Goal: Check status: Check status

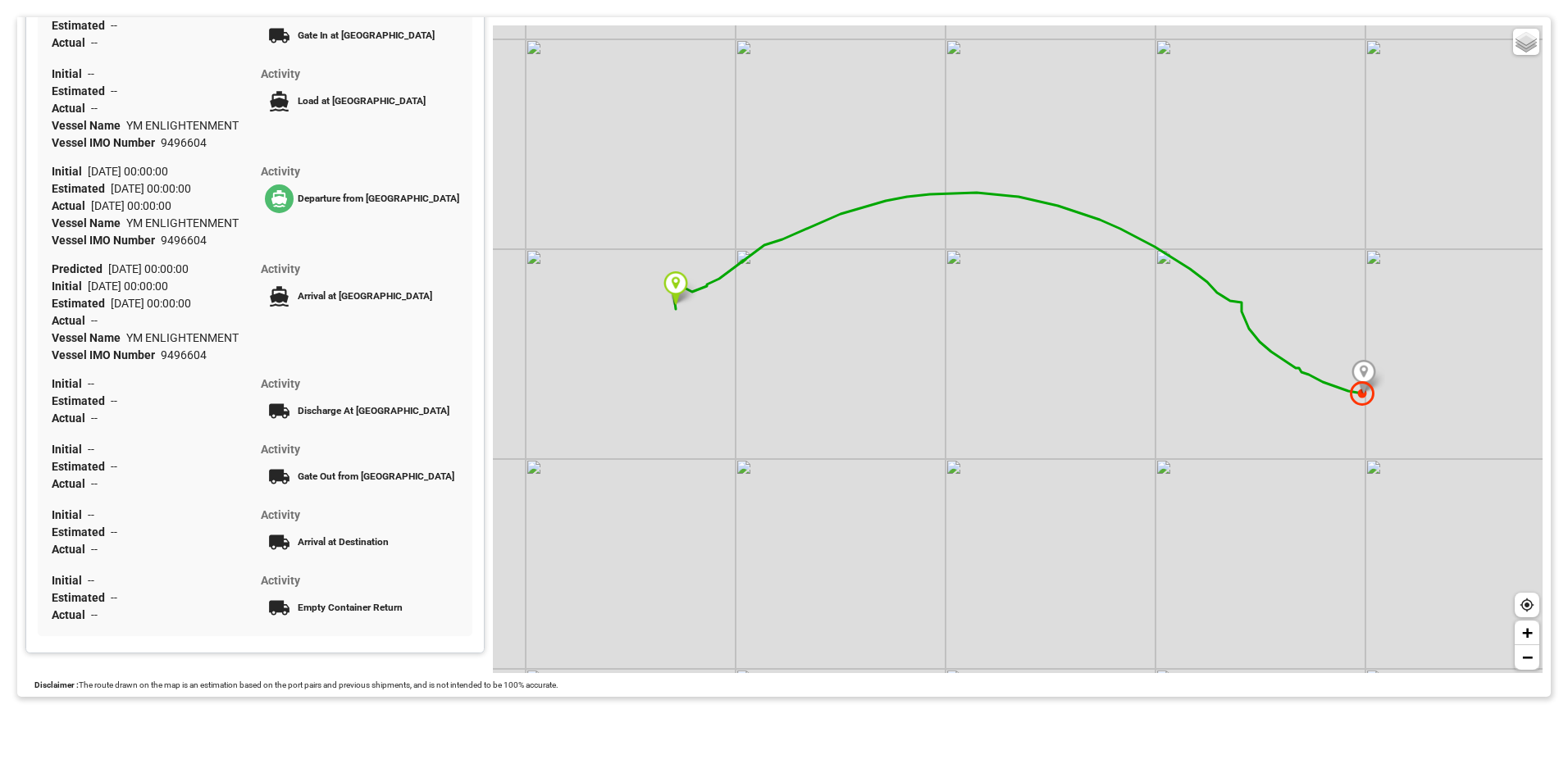
scroll to position [473, 0]
drag, startPoint x: 64, startPoint y: 301, endPoint x: 209, endPoint y: 302, distance: 145.0
click at [209, 302] on div "Estimated 2025-08-27 00:00:00" at bounding box center [153, 304] width 203 height 17
drag, startPoint x: 209, startPoint y: 302, endPoint x: 69, endPoint y: 348, distance: 147.4
click at [69, 348] on span "Vessel IMO Number" at bounding box center [106, 355] width 109 height 13
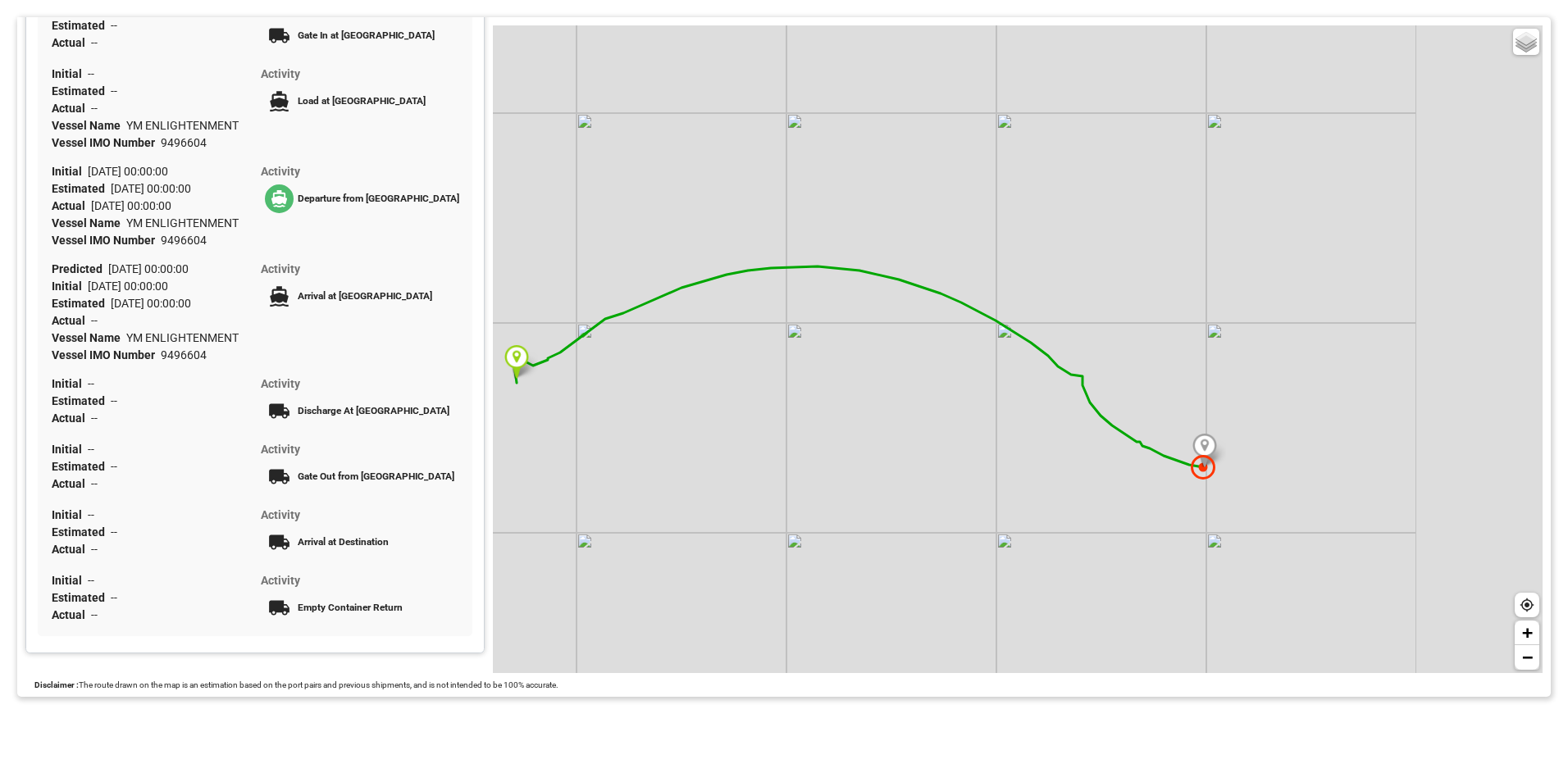
drag, startPoint x: 1331, startPoint y: 420, endPoint x: 1084, endPoint y: 488, distance: 256.2
click at [1088, 490] on div "Basic Grayscale Streets Dark + −" at bounding box center [1018, 349] width 1050 height 648
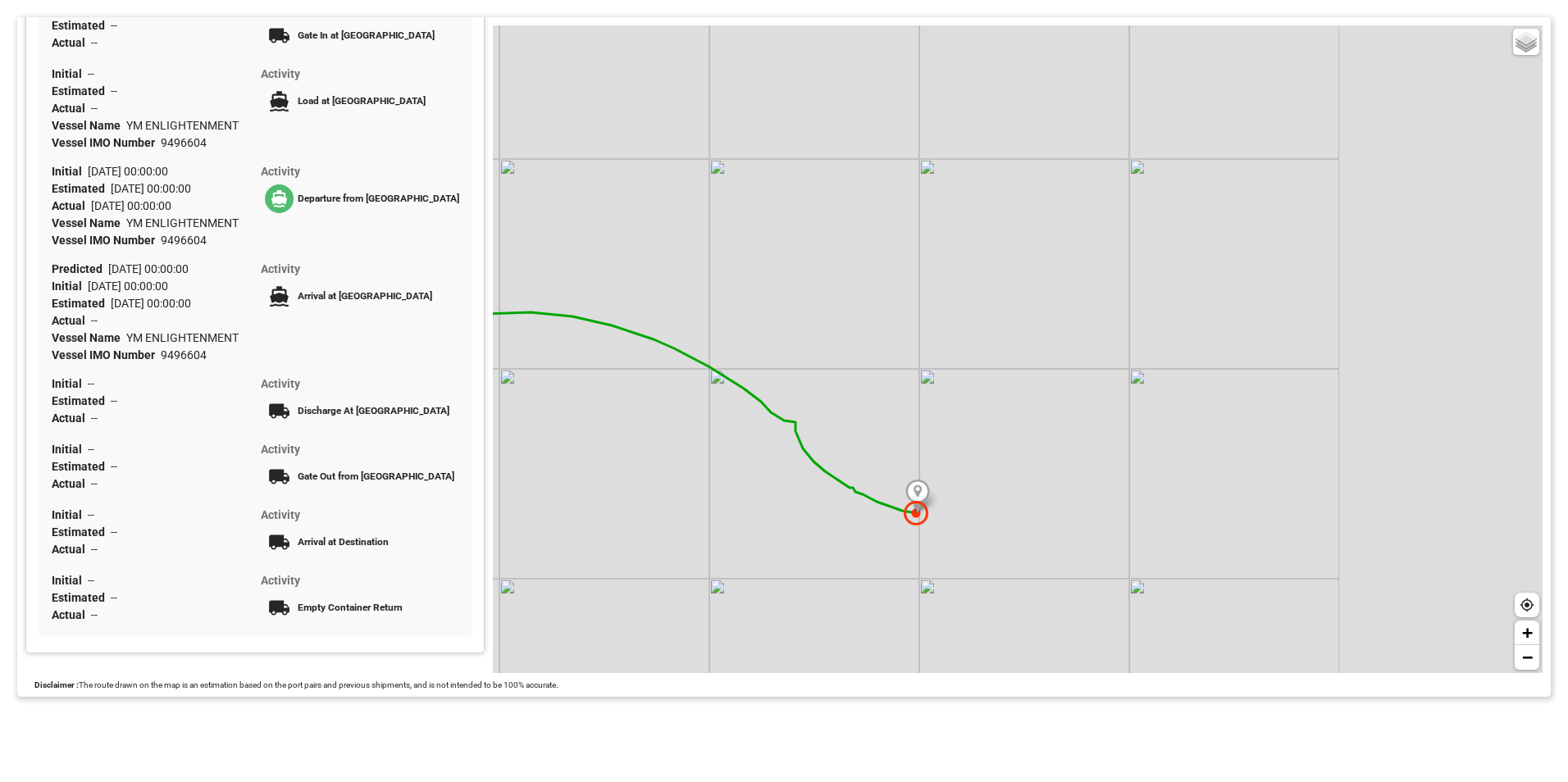
drag, startPoint x: 1084, startPoint y: 469, endPoint x: 800, endPoint y: 519, distance: 288.4
click at [800, 519] on div "Basic Grayscale Streets Dark + −" at bounding box center [1018, 349] width 1050 height 648
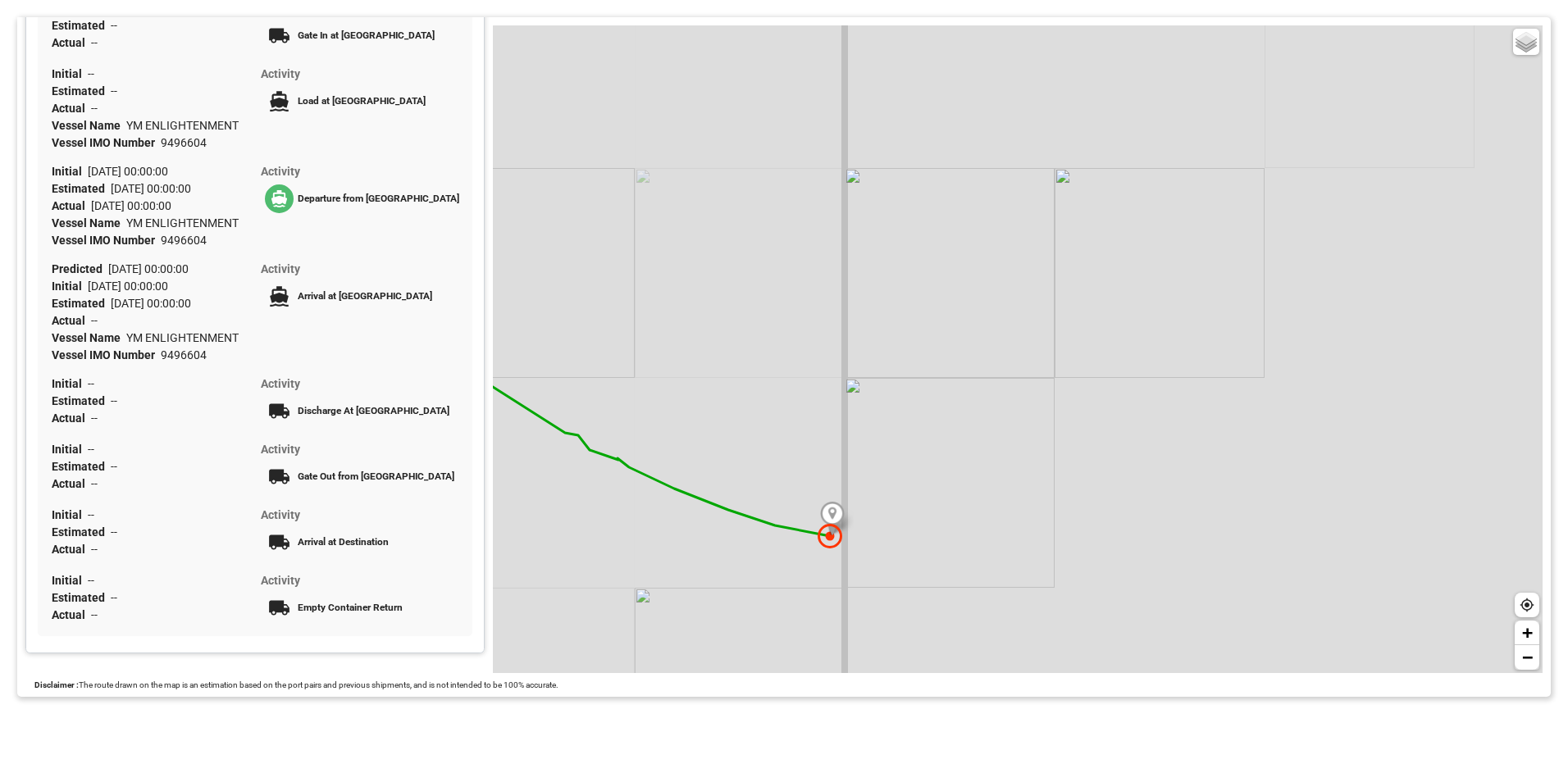
drag, startPoint x: 941, startPoint y: 488, endPoint x: 935, endPoint y: 370, distance: 118.2
click at [936, 370] on div "Basic Grayscale Streets Dark + −" at bounding box center [1018, 349] width 1050 height 648
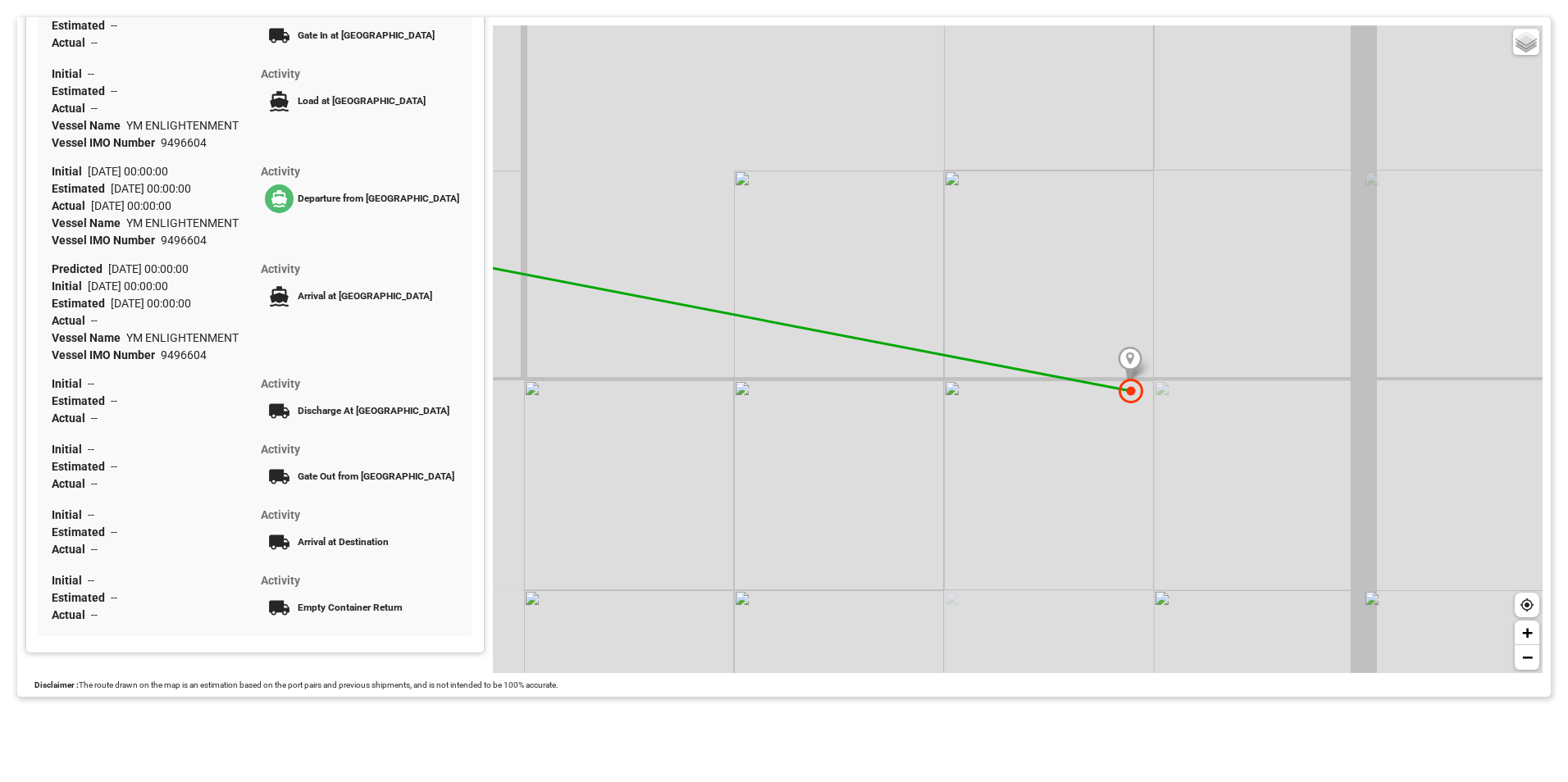
drag, startPoint x: 982, startPoint y: 510, endPoint x: 922, endPoint y: 441, distance: 91.4
click at [923, 443] on div "Basic Grayscale Streets Dark + −" at bounding box center [1018, 349] width 1050 height 648
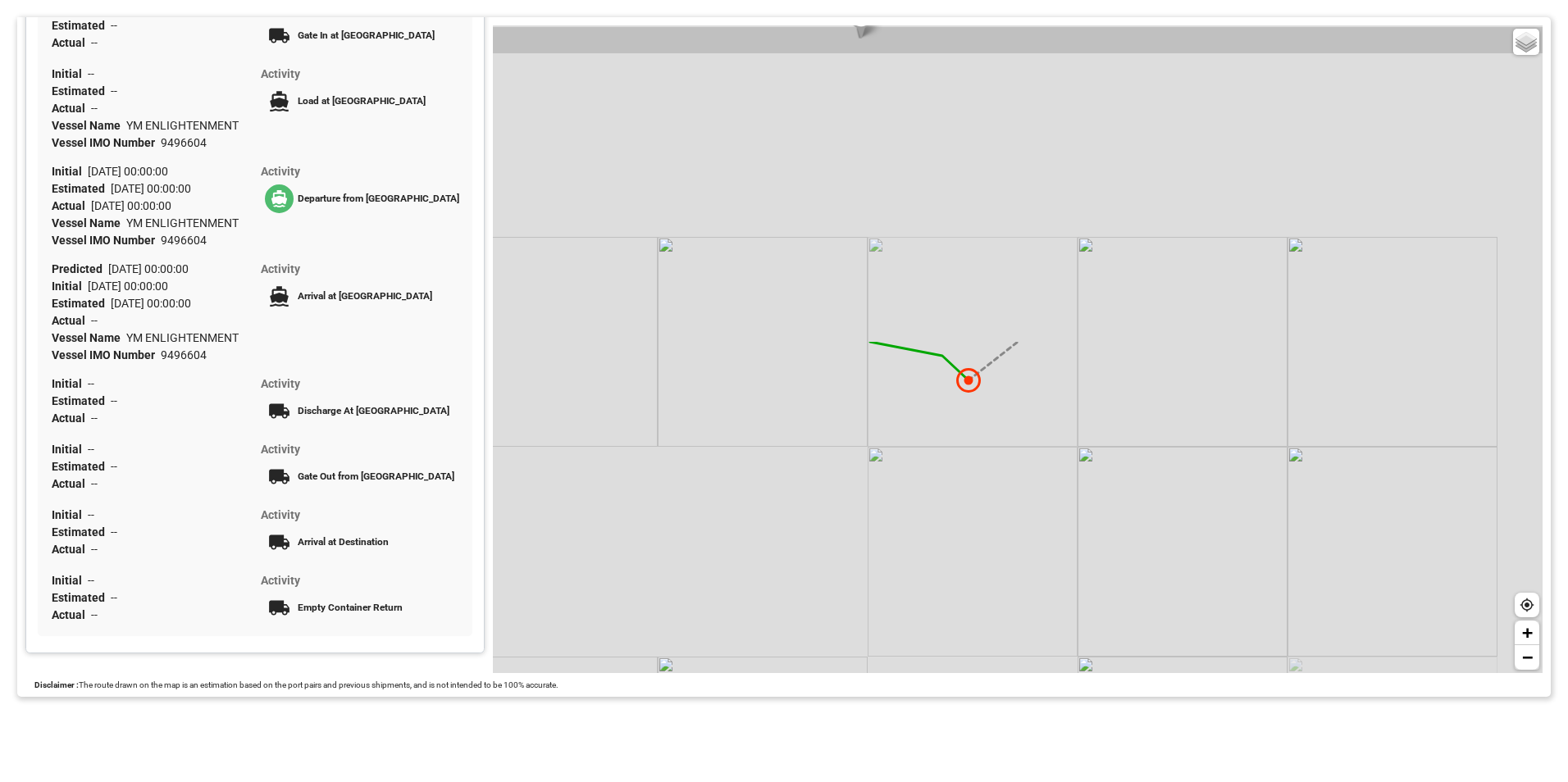
drag, startPoint x: 1153, startPoint y: 295, endPoint x: 919, endPoint y: 677, distance: 448.0
click at [919, 677] on div "Tracking Map -- WHLU Origin Country China Destination Country Guatemala WHSU555…" at bounding box center [784, 357] width 1533 height 680
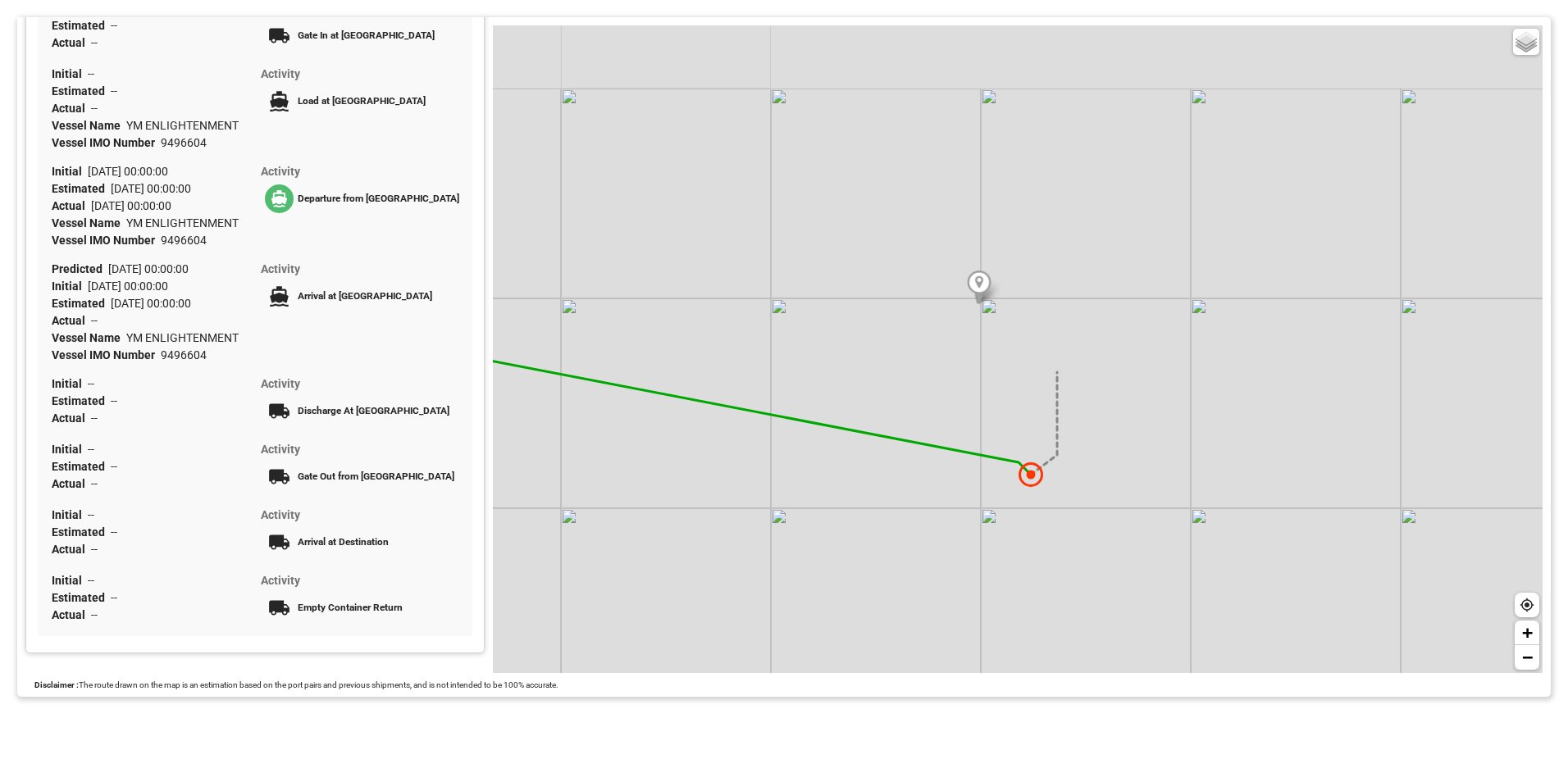
drag, startPoint x: 1137, startPoint y: 331, endPoint x: 1115, endPoint y: 443, distance: 114.1
click at [1115, 443] on div "Basic Grayscale Streets Dark + −" at bounding box center [1018, 349] width 1050 height 648
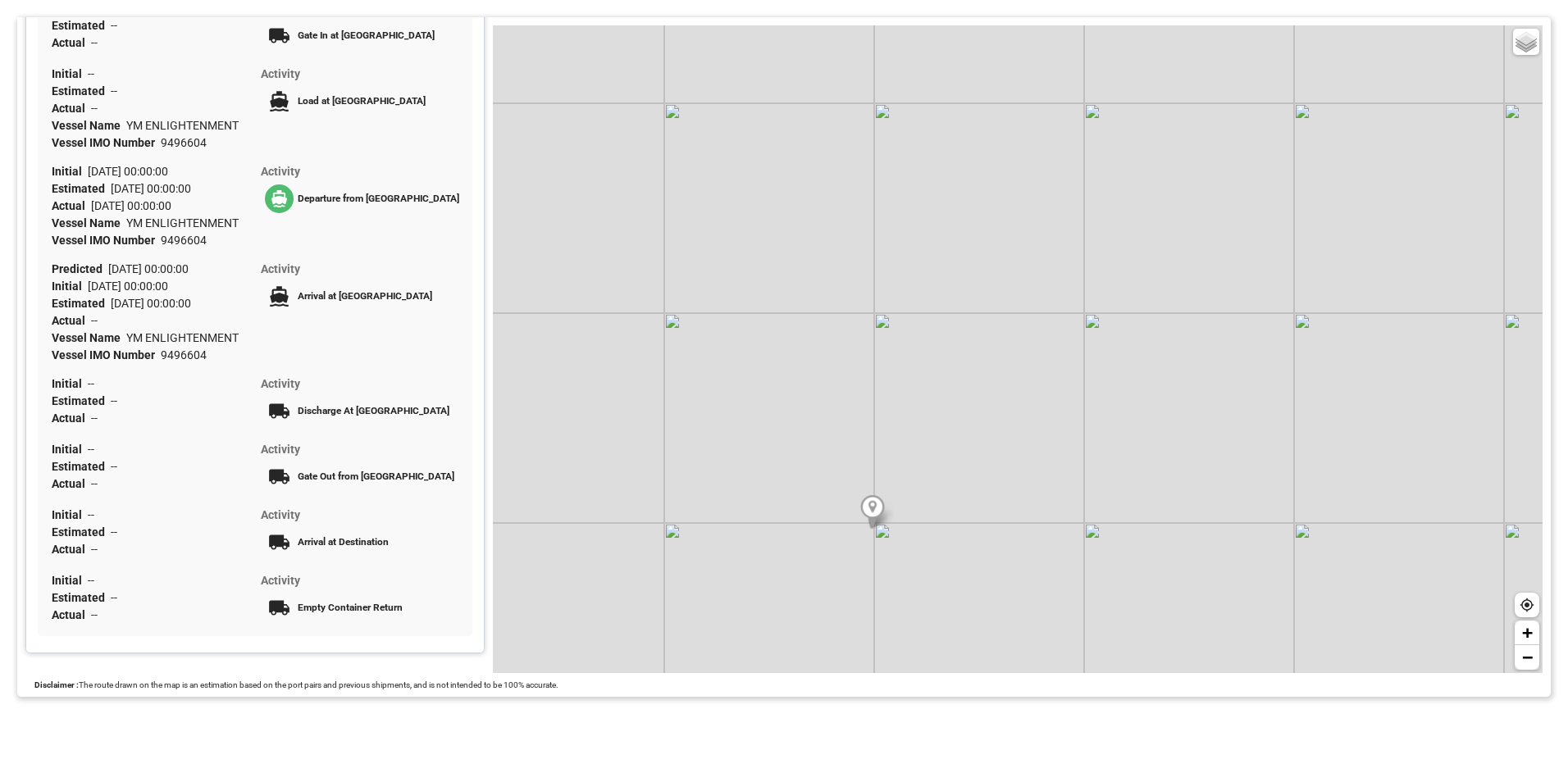
drag, startPoint x: 835, startPoint y: 426, endPoint x: 1406, endPoint y: 442, distance: 571.2
click at [1406, 442] on div "Basic Grayscale Streets Dark + −" at bounding box center [1018, 349] width 1050 height 648
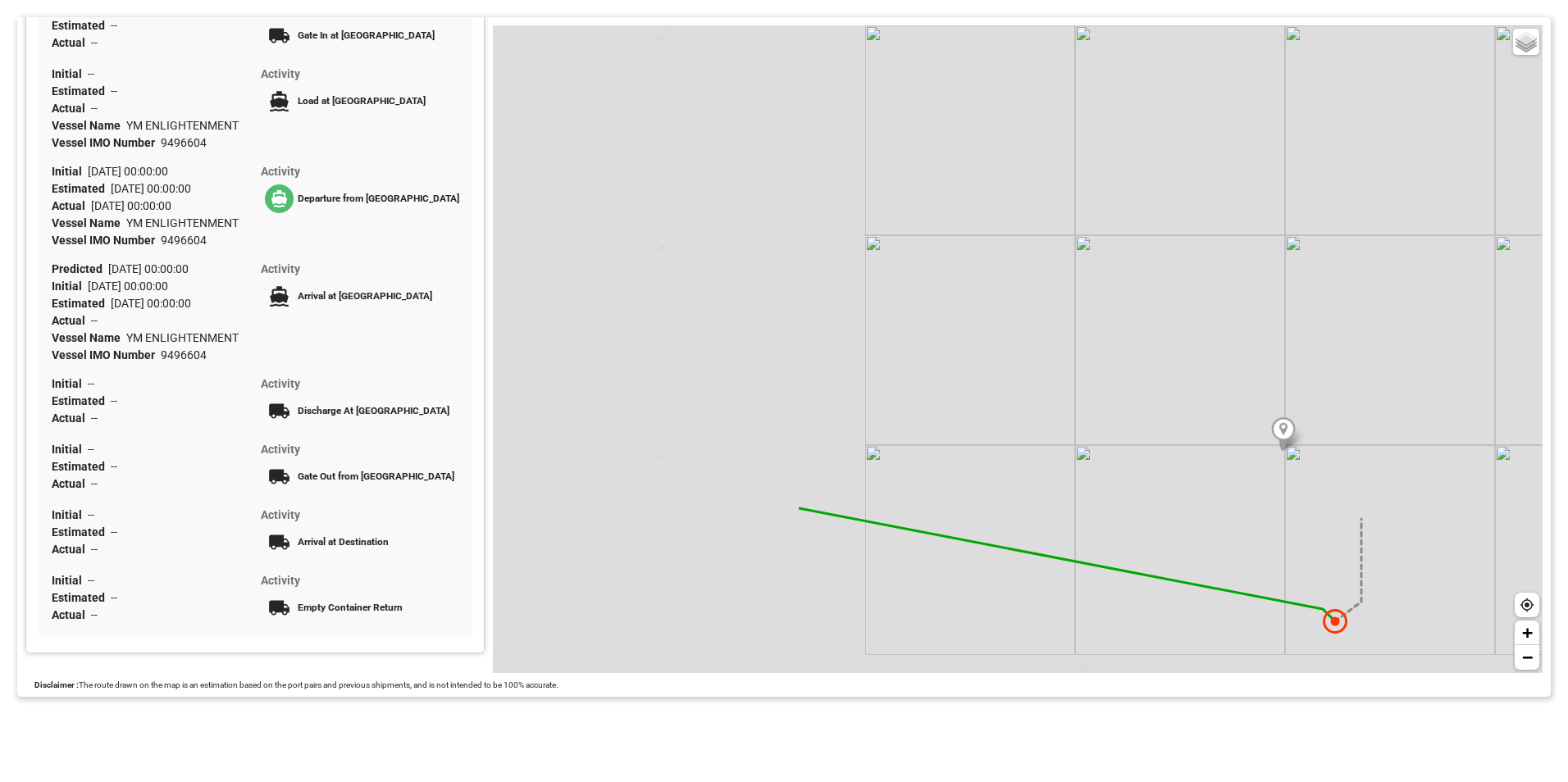
drag, startPoint x: 951, startPoint y: 507, endPoint x: 1376, endPoint y: 427, distance: 432.5
click at [1376, 427] on div "Basic Grayscale Streets Dark + −" at bounding box center [1018, 349] width 1050 height 648
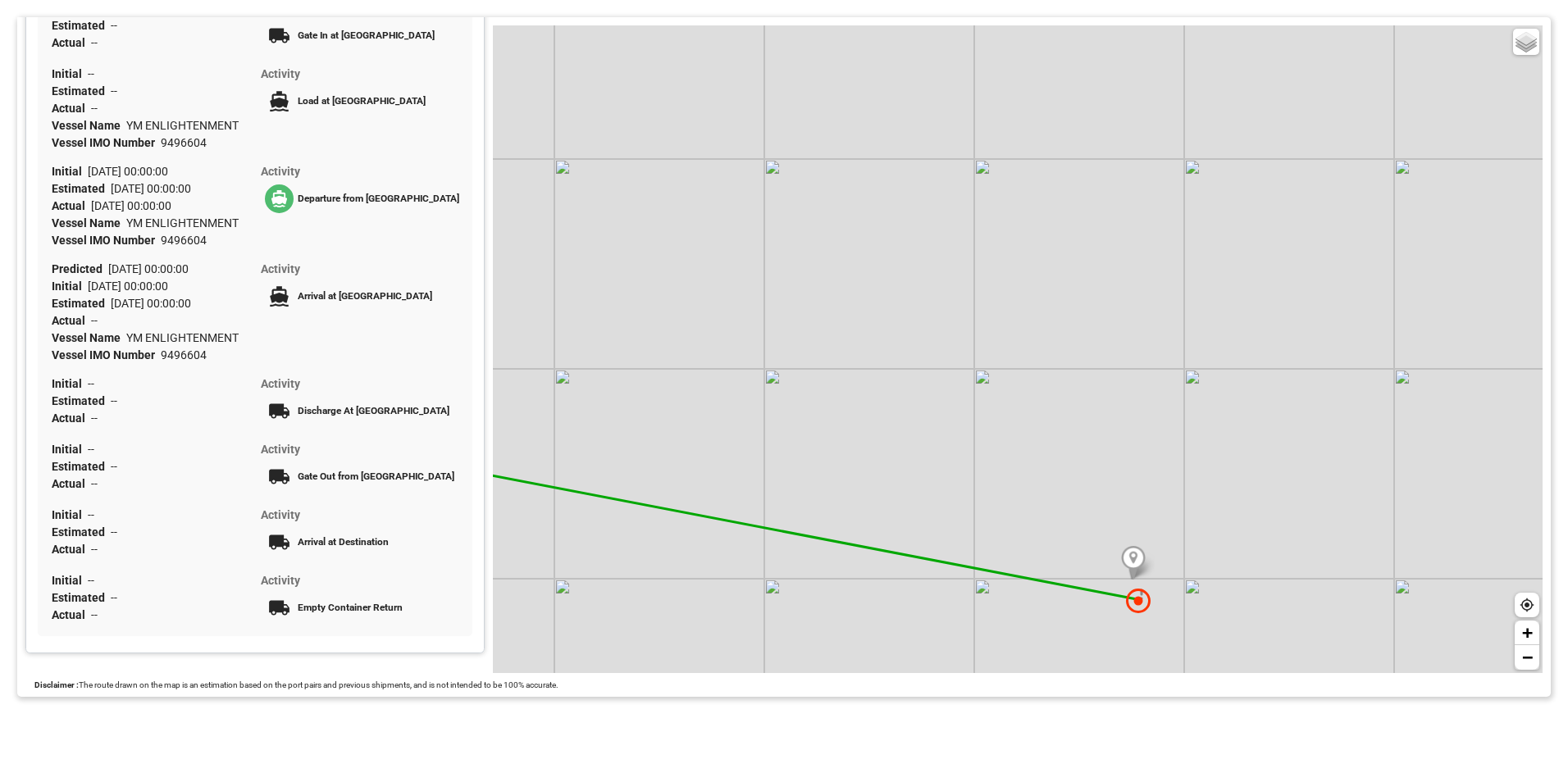
drag, startPoint x: 1033, startPoint y: 375, endPoint x: 1009, endPoint y: 528, distance: 154.9
click at [1009, 528] on div "Basic Grayscale Streets Dark + −" at bounding box center [1018, 349] width 1050 height 648
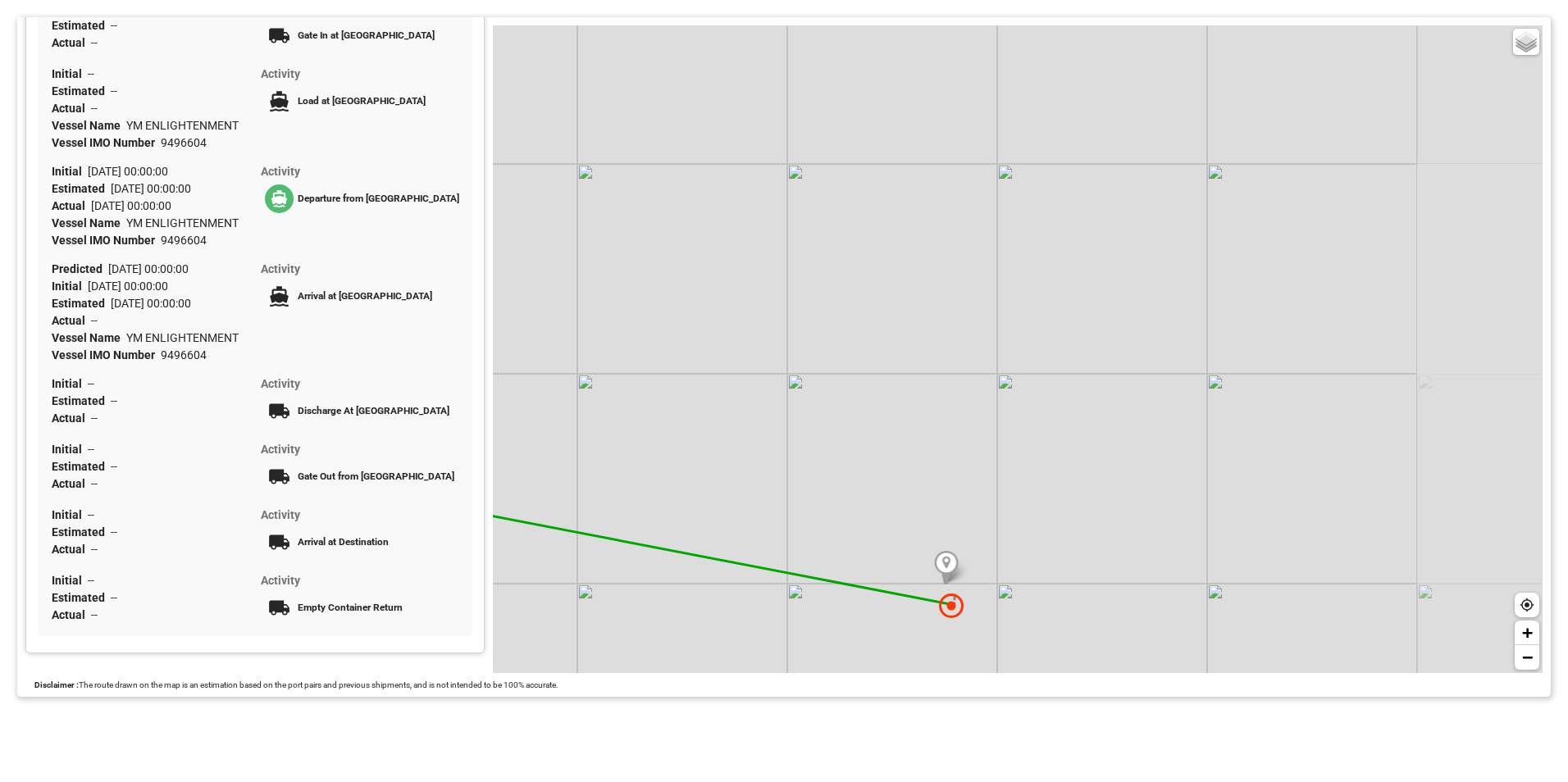
drag, startPoint x: 1263, startPoint y: 356, endPoint x: 1076, endPoint y: 360, distance: 187.0
click at [1076, 360] on div "Basic Grayscale Streets Dark + −" at bounding box center [1018, 349] width 1050 height 648
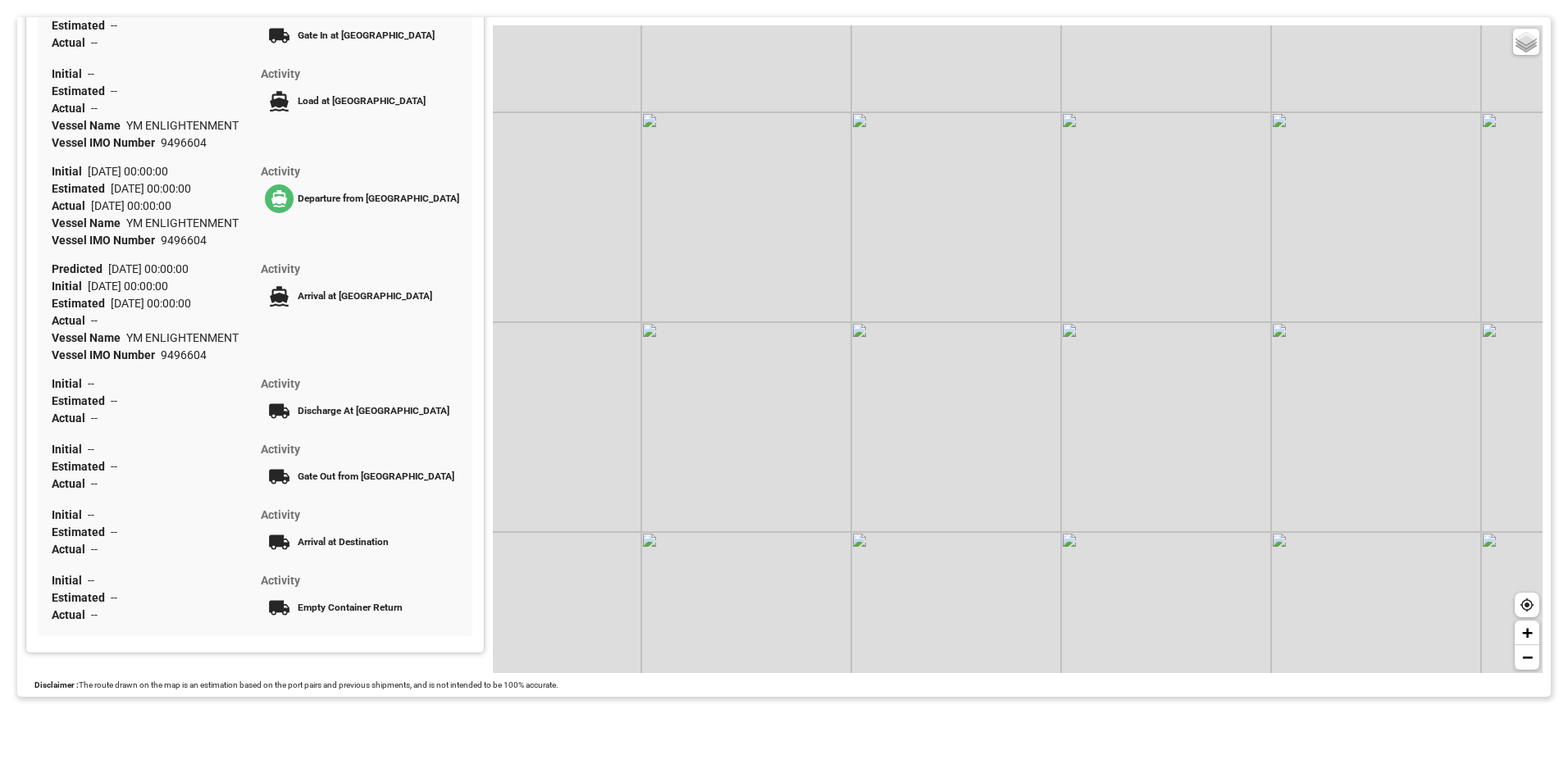
drag, startPoint x: 711, startPoint y: 553, endPoint x: 739, endPoint y: 481, distance: 77.3
click at [739, 481] on div "Basic Grayscale Streets Dark + −" at bounding box center [1018, 349] width 1050 height 648
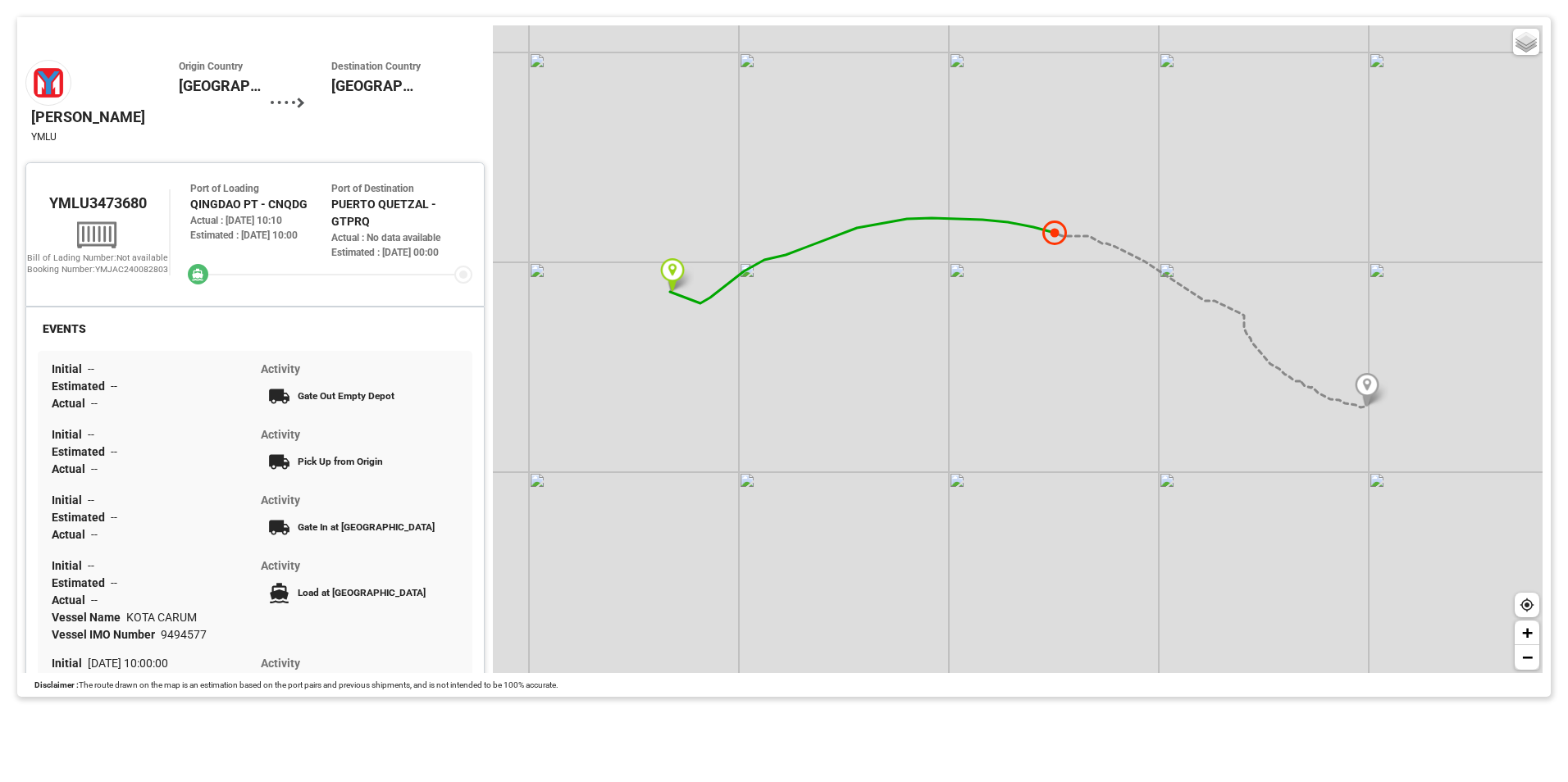
click at [377, 245] on div "Estimated : 11-Sep-2025 00:00" at bounding box center [401, 252] width 141 height 15
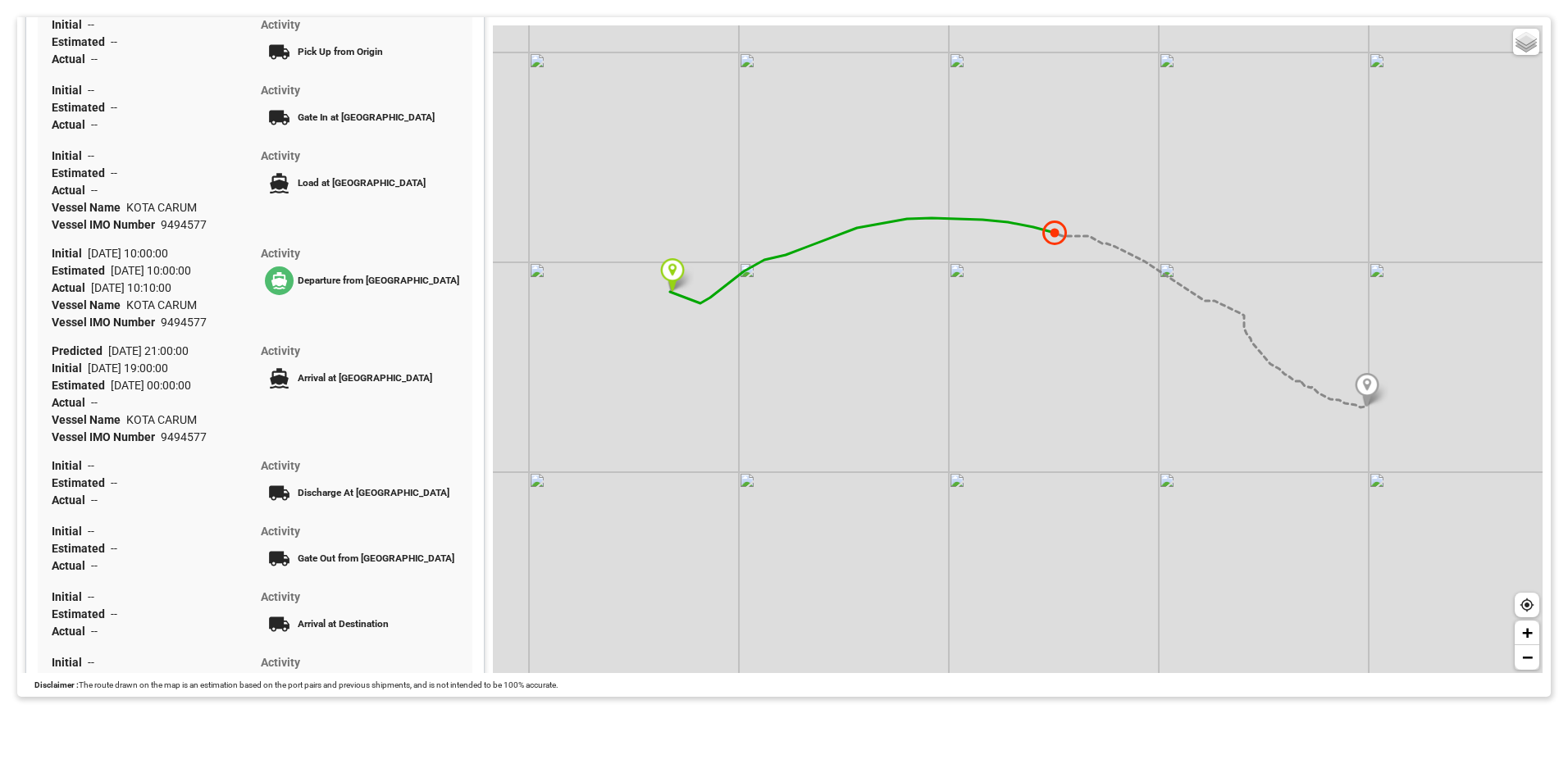
scroll to position [458, 0]
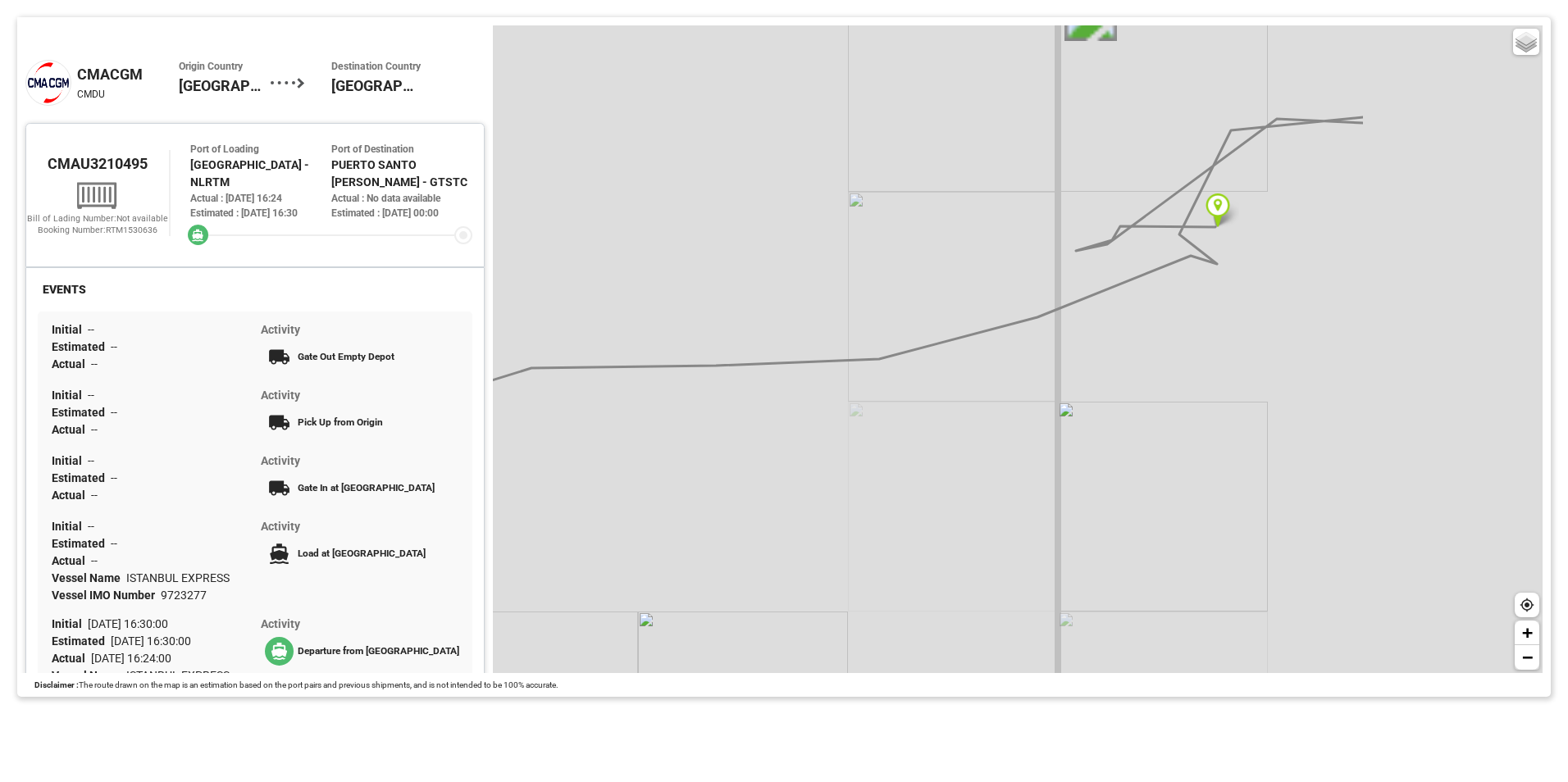
drag, startPoint x: 1316, startPoint y: 167, endPoint x: 886, endPoint y: 354, distance: 468.9
click at [886, 354] on div "Basic Grayscale Streets Dark + −" at bounding box center [1018, 349] width 1050 height 648
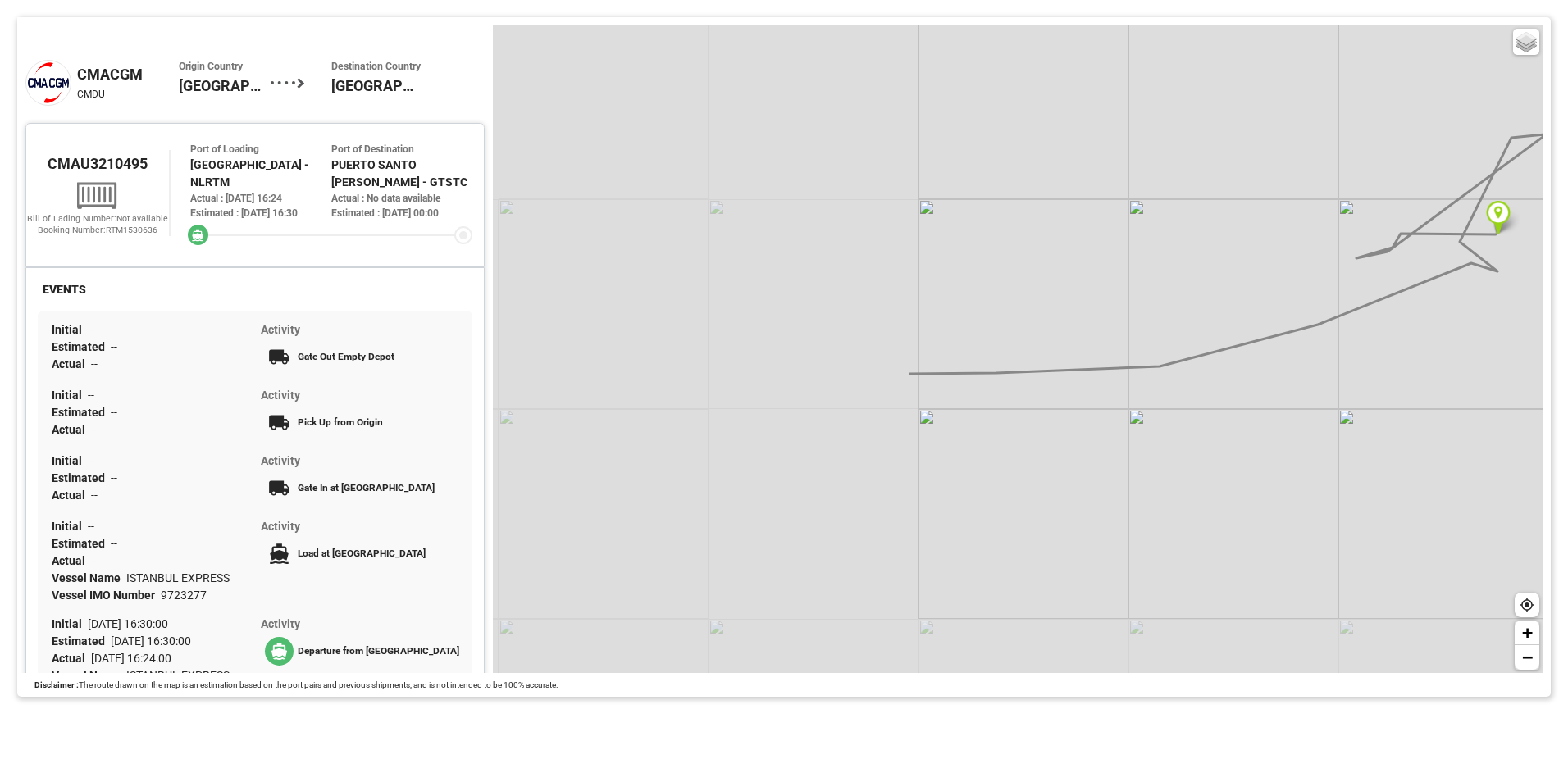
drag, startPoint x: 752, startPoint y: 396, endPoint x: 1261, endPoint y: 328, distance: 513.5
click at [1273, 329] on div "Basic Grayscale Streets Dark + −" at bounding box center [1018, 349] width 1050 height 648
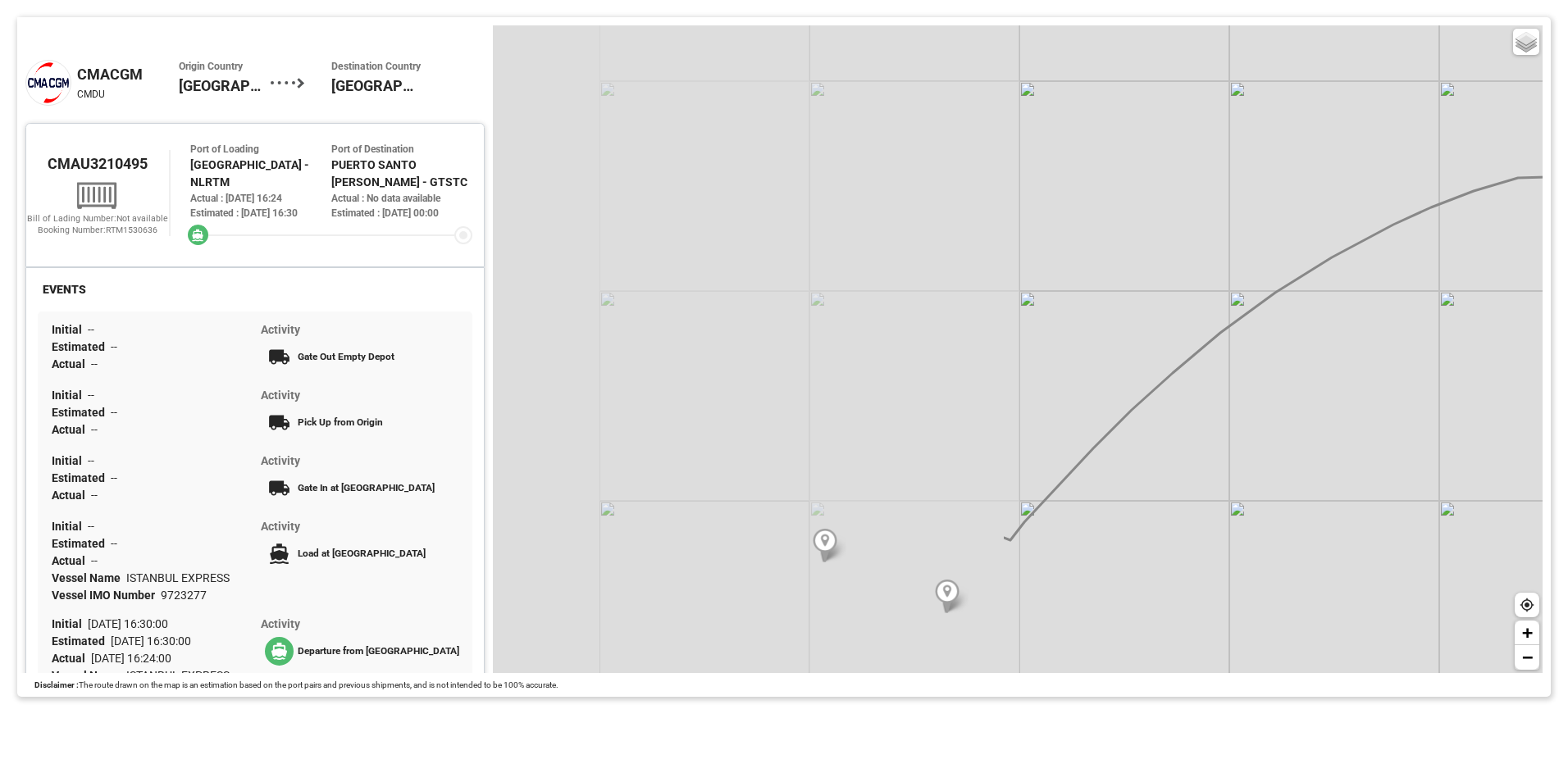
drag, startPoint x: 806, startPoint y: 404, endPoint x: 1261, endPoint y: 266, distance: 475.5
click at [1420, 239] on div "Basic Grayscale Streets Dark + −" at bounding box center [1018, 349] width 1050 height 648
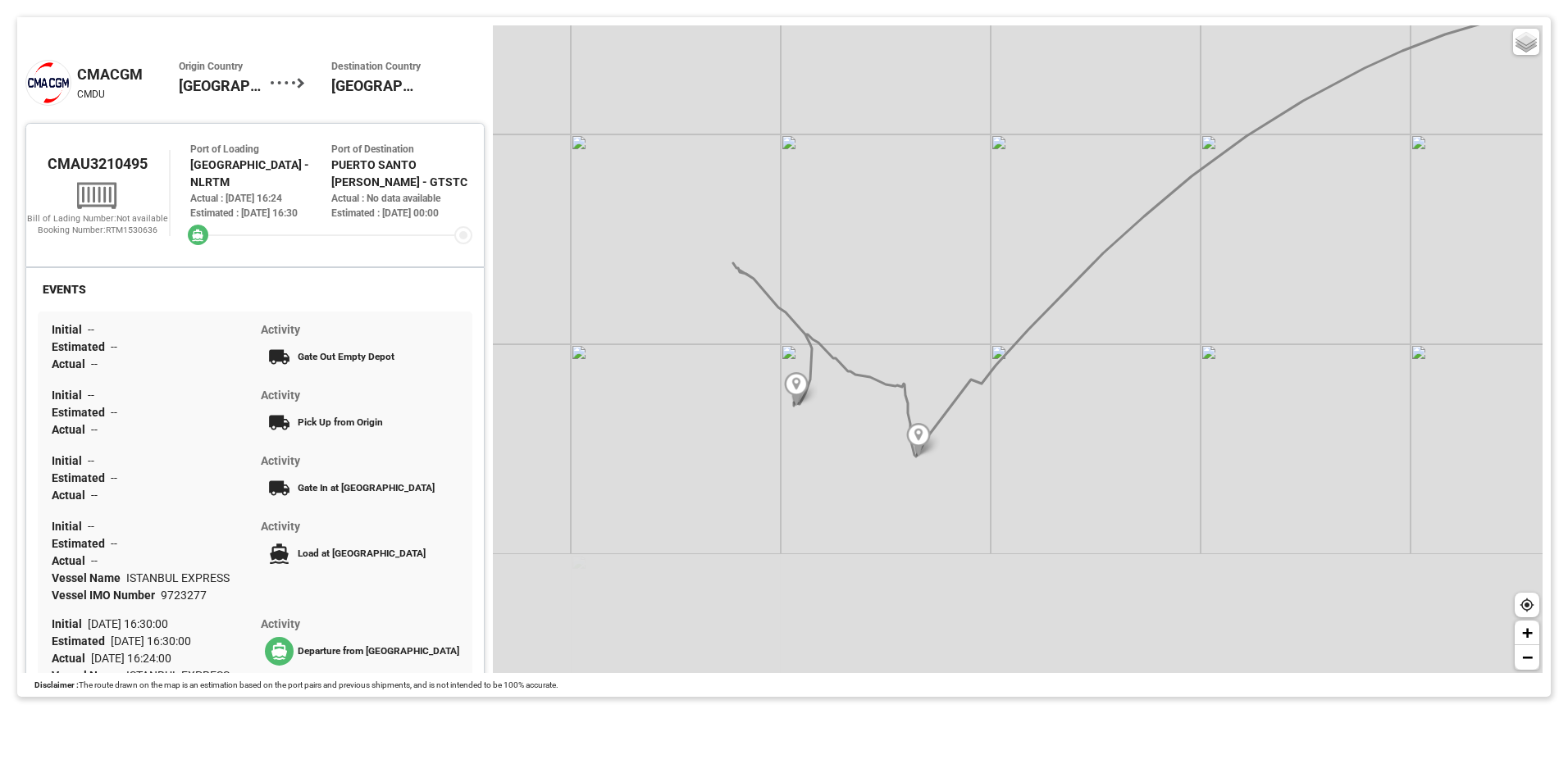
drag, startPoint x: 877, startPoint y: 470, endPoint x: 849, endPoint y: 312, distance: 160.5
click at [849, 312] on div "Basic Grayscale Streets Dark + −" at bounding box center [1018, 349] width 1050 height 648
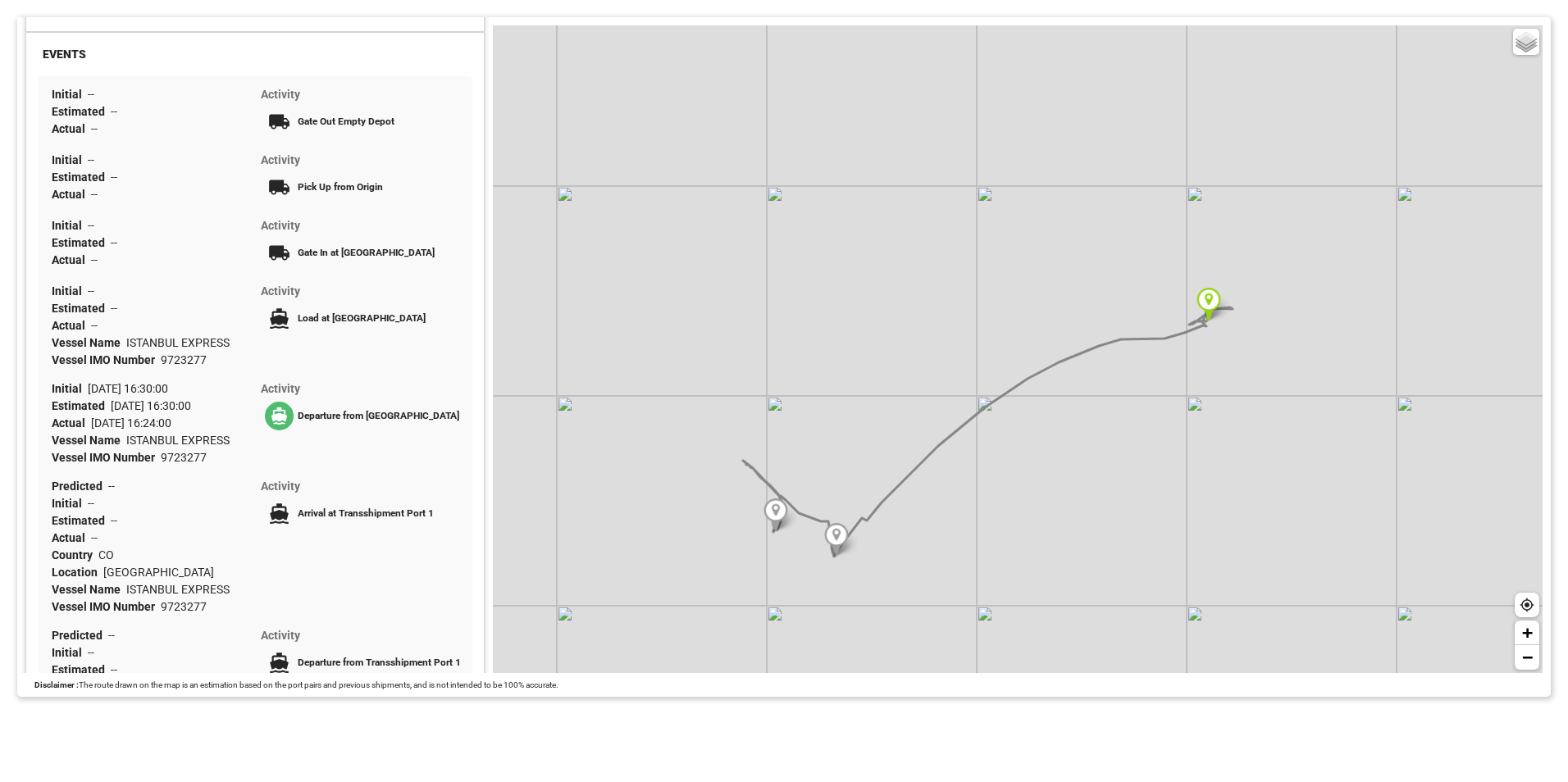
scroll to position [246, 0]
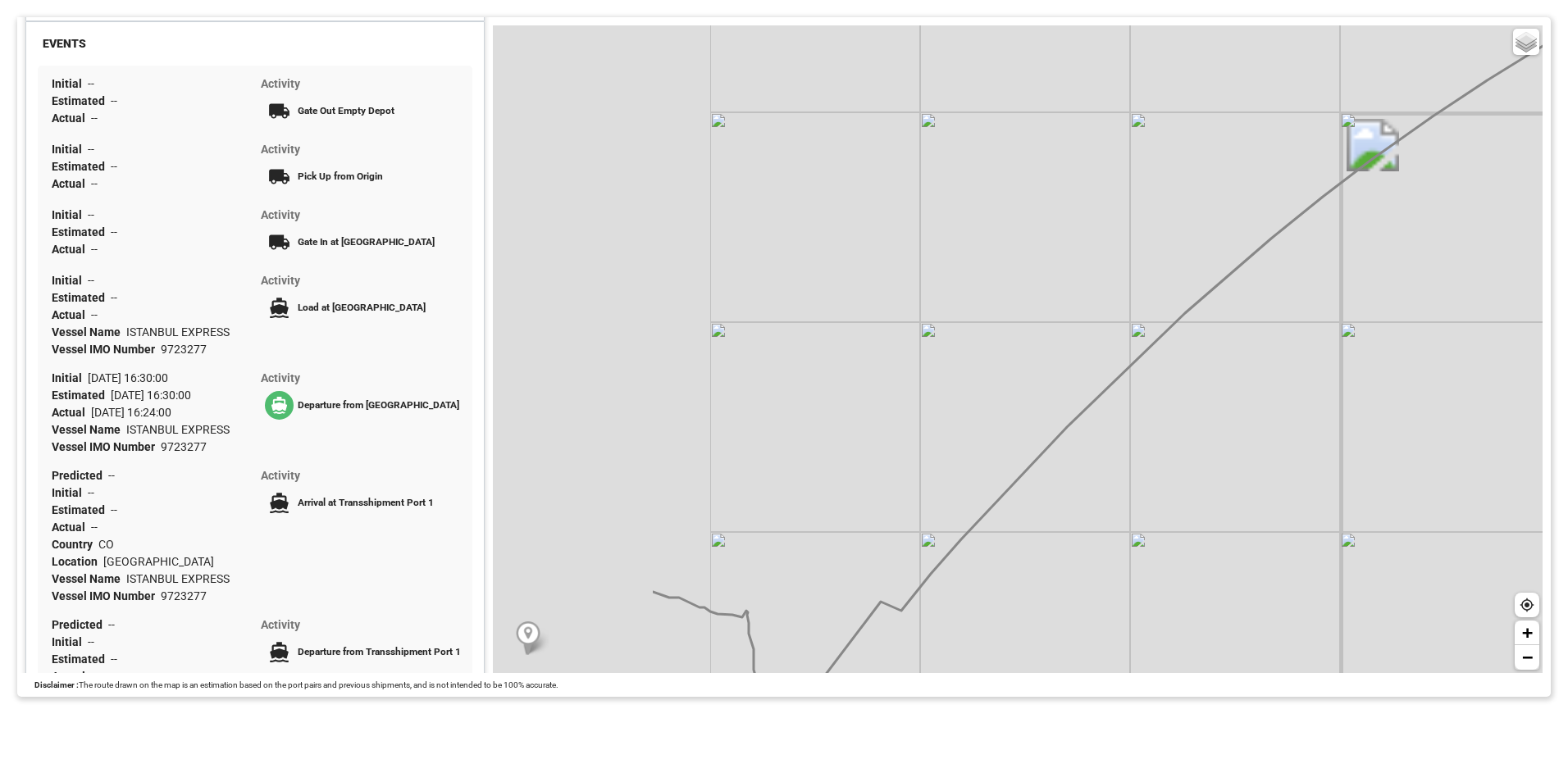
drag, startPoint x: 621, startPoint y: 497, endPoint x: 886, endPoint y: 461, distance: 267.4
click at [886, 461] on div "Basic Grayscale Streets Dark + −" at bounding box center [1018, 349] width 1050 height 648
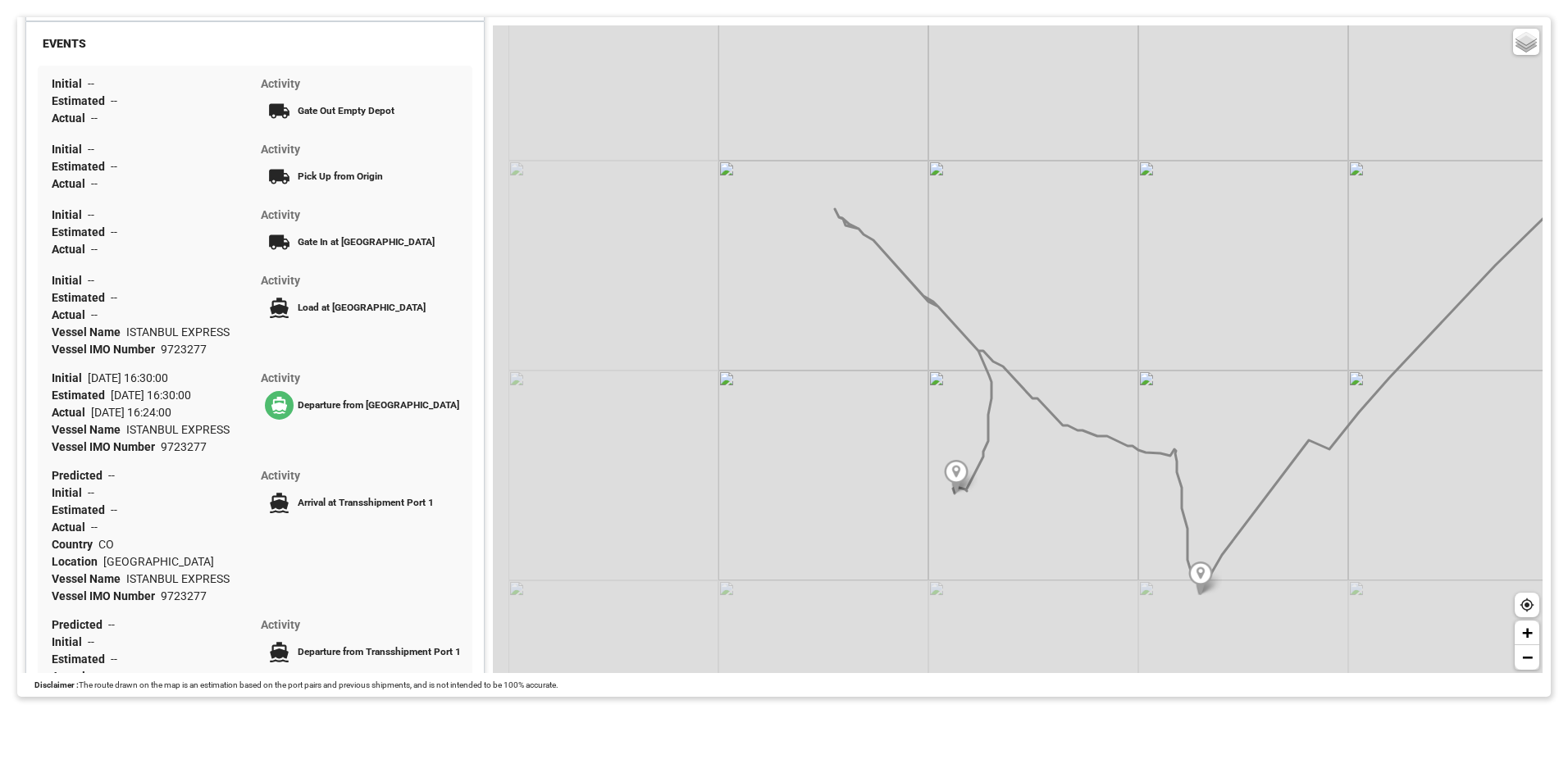
drag, startPoint x: 886, startPoint y: 291, endPoint x: 1309, endPoint y: 128, distance: 453.3
click at [1309, 128] on div "Basic Grayscale Streets Dark + −" at bounding box center [1018, 349] width 1050 height 648
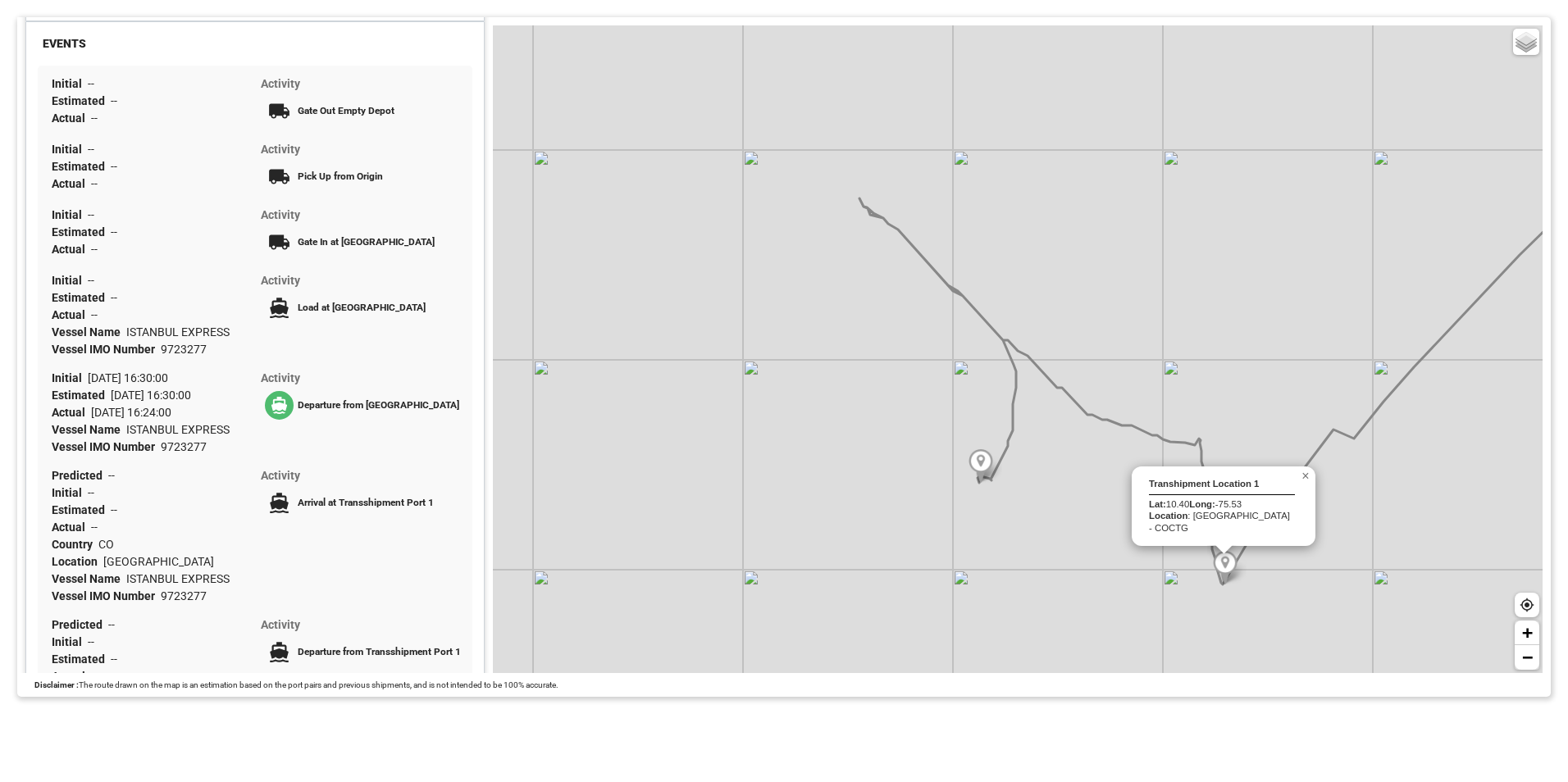
click at [1226, 572] on img at bounding box center [1226, 568] width 25 height 34
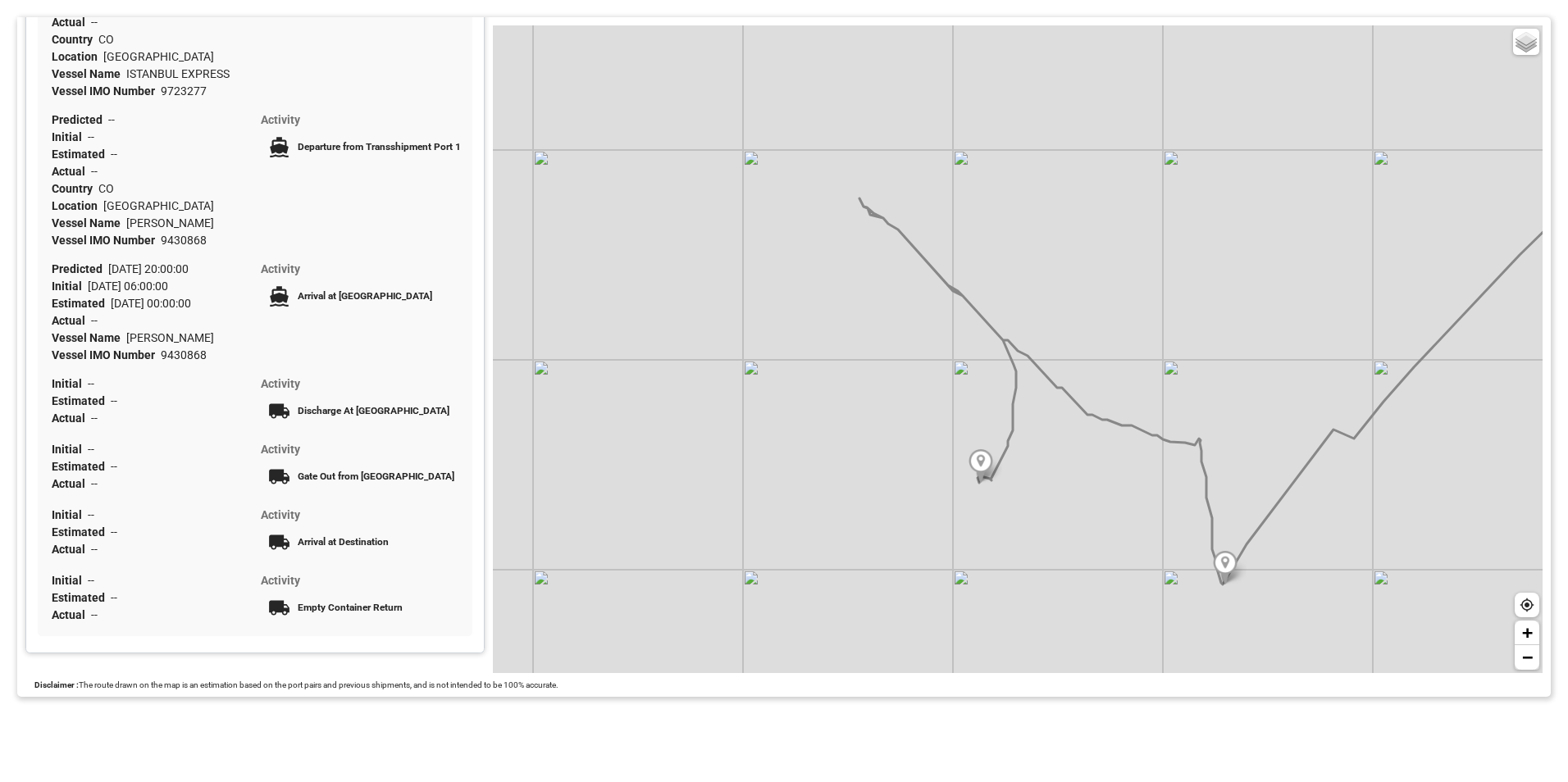
scroll to position [756, 0]
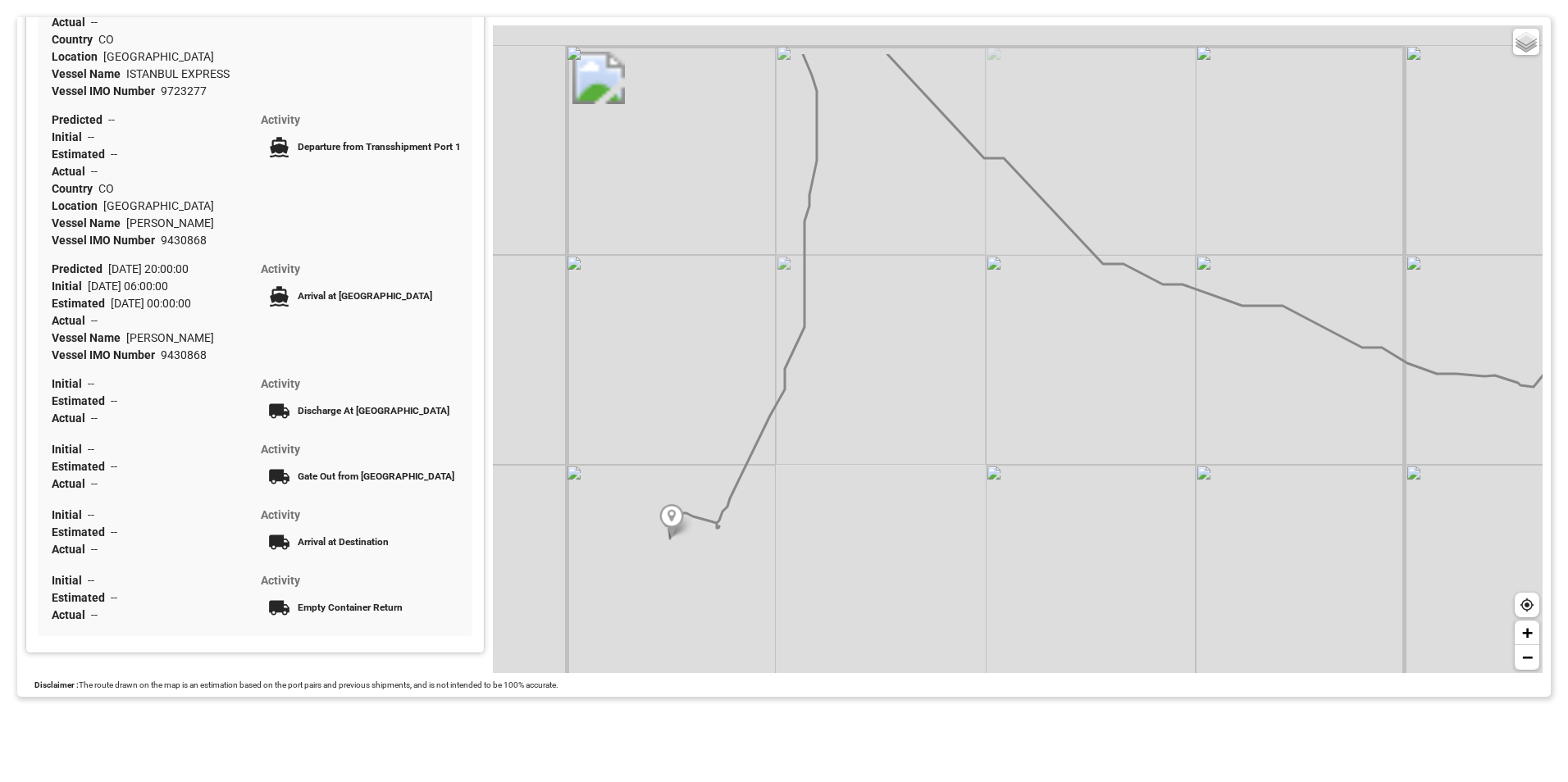
drag, startPoint x: 1026, startPoint y: 430, endPoint x: 1142, endPoint y: 576, distance: 186.5
click at [1142, 576] on div "Basic Grayscale Streets Dark + −" at bounding box center [1018, 349] width 1050 height 648
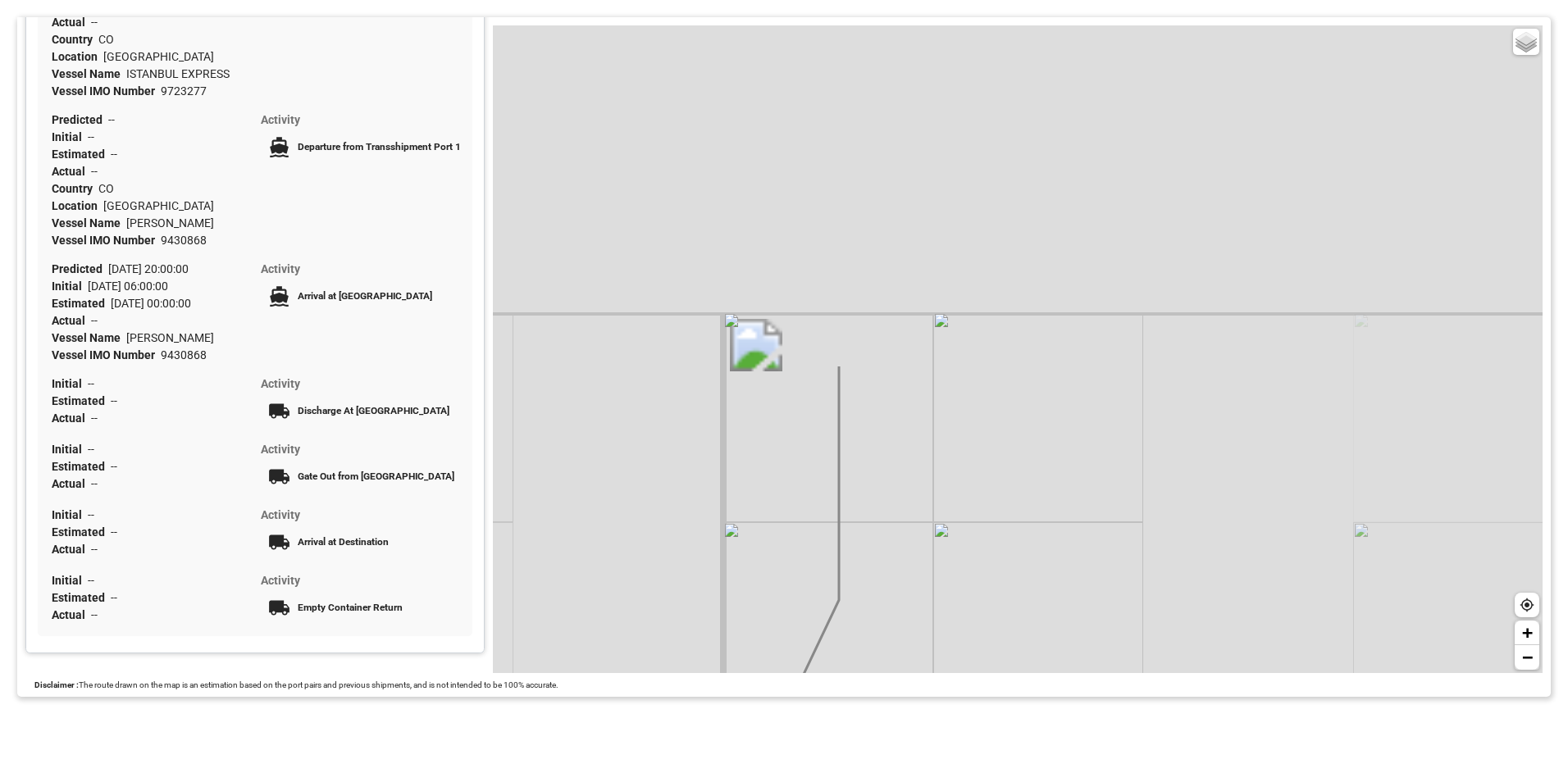
drag, startPoint x: 848, startPoint y: 334, endPoint x: 826, endPoint y: 782, distance: 448.5
click at [826, 781] on html "Tracking Map CMACGM CMDU Origin Country Netherlands Destination Country Guatema…" at bounding box center [784, 391] width 1568 height 782
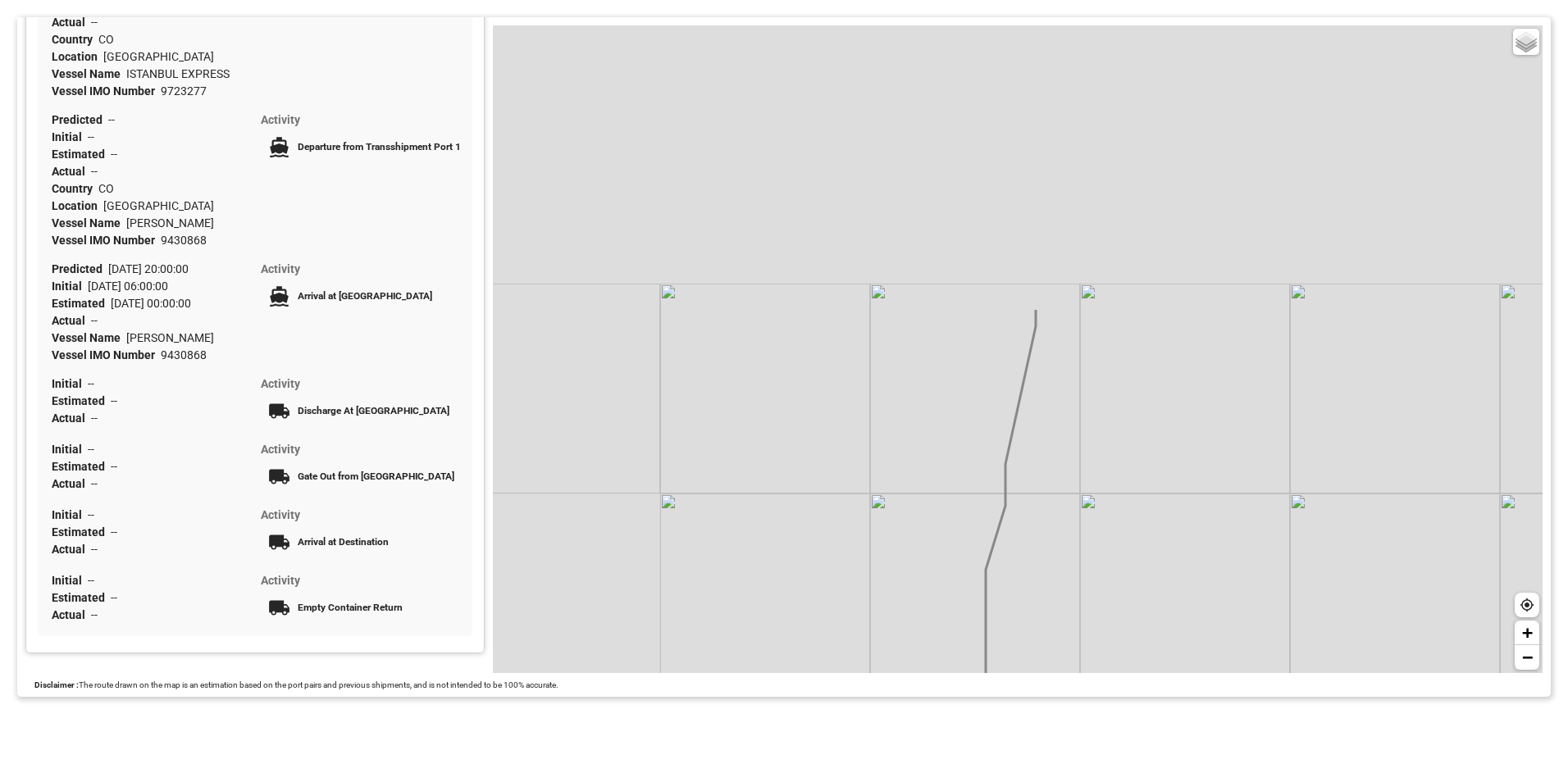
drag, startPoint x: 837, startPoint y: 364, endPoint x: 977, endPoint y: 679, distance: 344.7
click at [977, 679] on div "Tracking Map CMACGM CMDU Origin Country Netherlands Destination Country Guatema…" at bounding box center [784, 357] width 1533 height 680
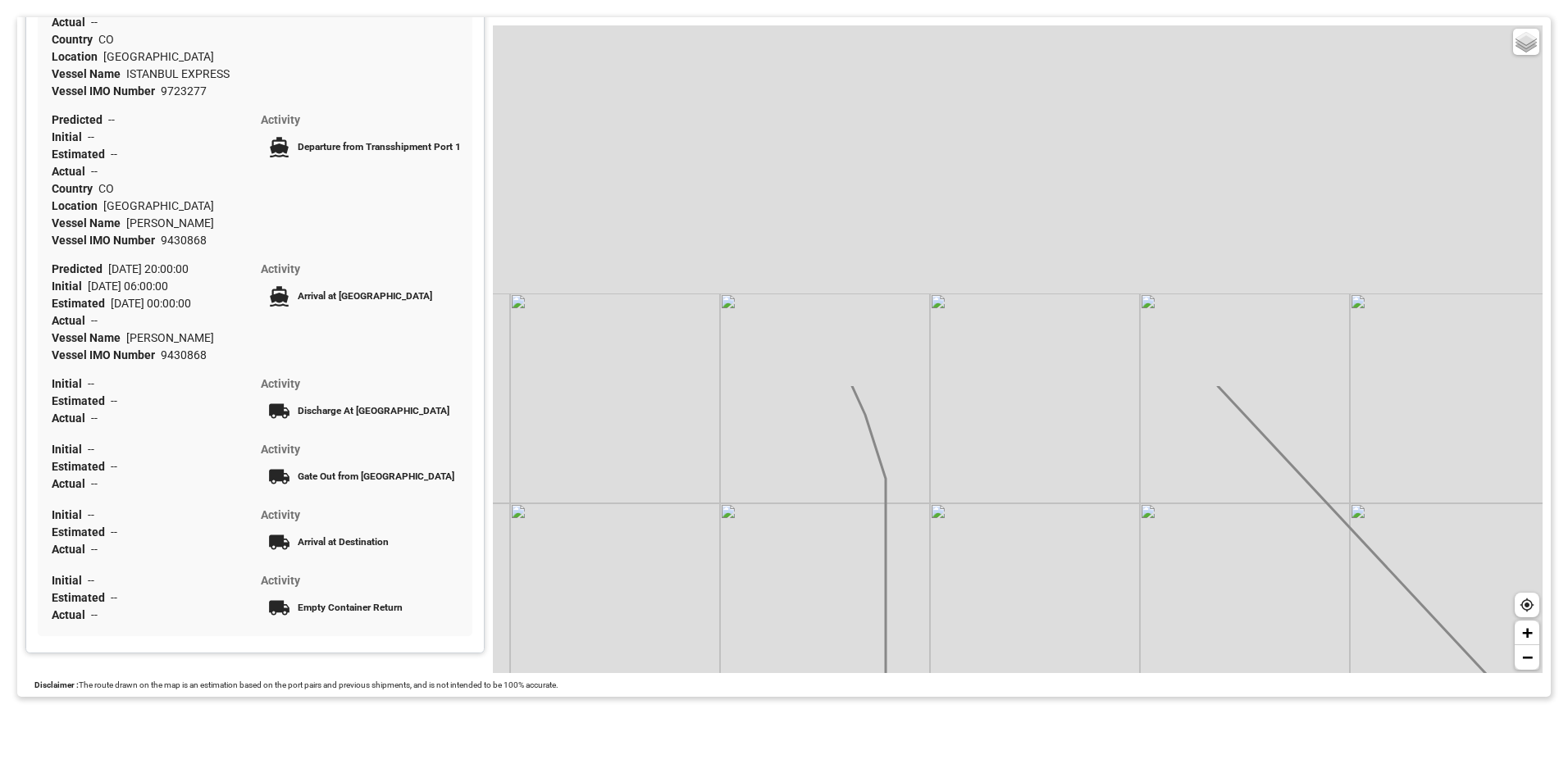
drag, startPoint x: 1034, startPoint y: 329, endPoint x: 852, endPoint y: 817, distance: 520.8
click at [852, 781] on html "Tracking Map CMACGM CMDU Origin Country Netherlands Destination Country Guatema…" at bounding box center [784, 391] width 1568 height 782
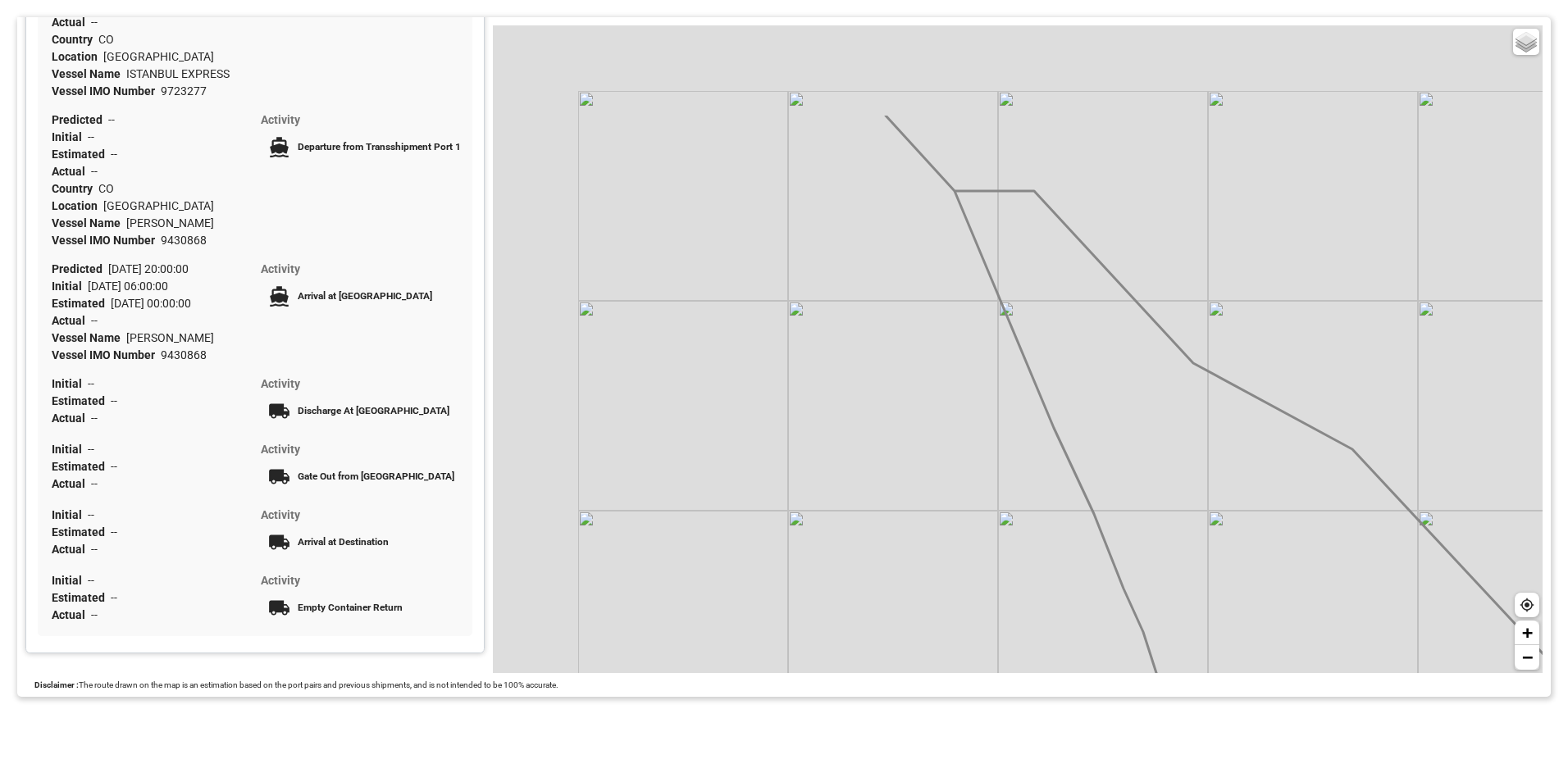
drag, startPoint x: 783, startPoint y: 504, endPoint x: 1135, endPoint y: 695, distance: 400.5
click at [1135, 695] on div "Tracking Map CMACGM CMDU Origin Country Netherlands Destination Country Guatema…" at bounding box center [784, 357] width 1533 height 680
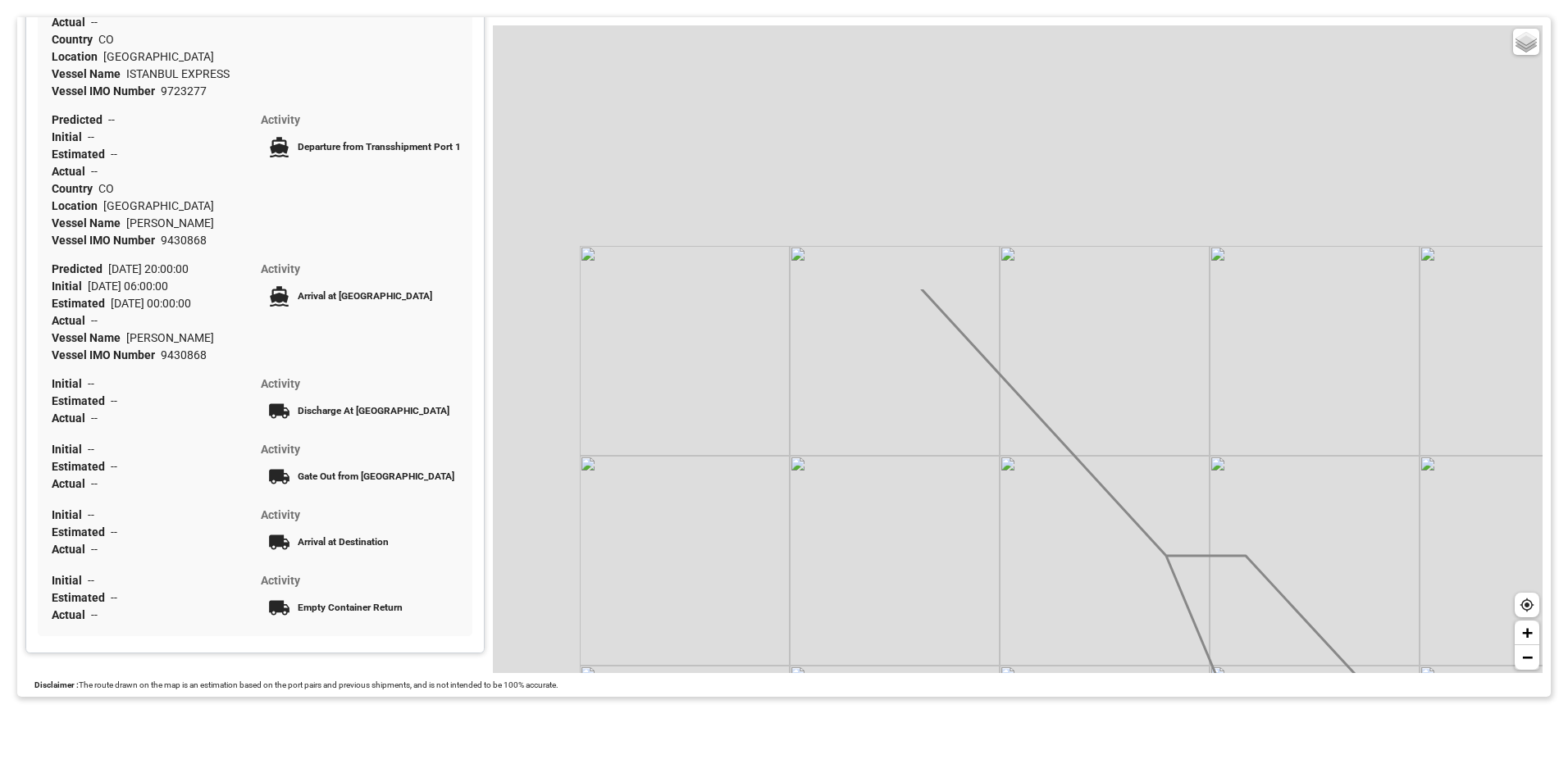
drag, startPoint x: 954, startPoint y: 422, endPoint x: 1126, endPoint y: 758, distance: 377.5
click at [1126, 758] on div "Tracking Map CMACGM CMDU Origin Country Netherlands Destination Country Guatema…" at bounding box center [784, 391] width 1568 height 782
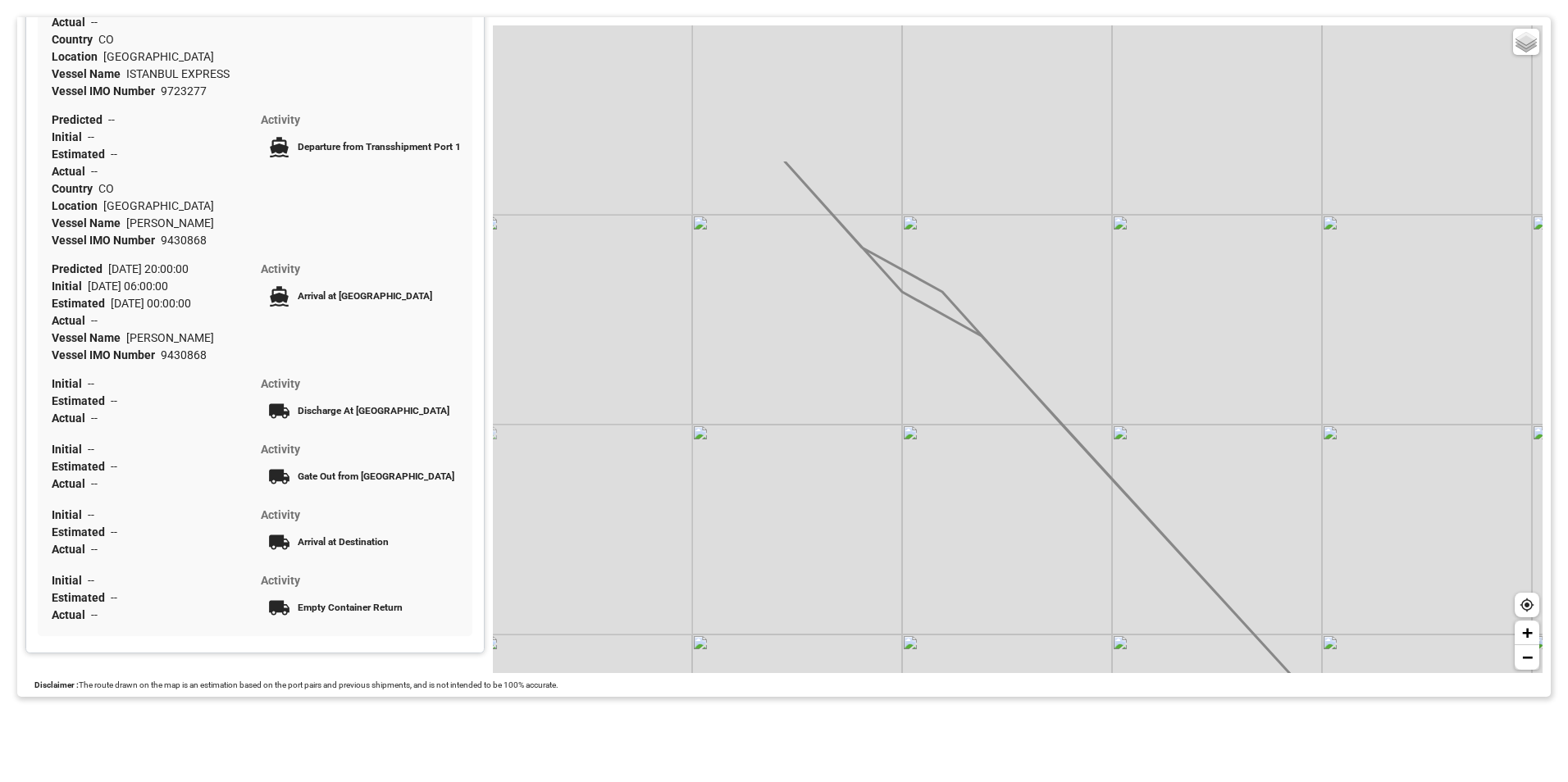
drag, startPoint x: 791, startPoint y: 297, endPoint x: 1007, endPoint y: 497, distance: 294.4
click at [1007, 497] on div "Basic Grayscale Streets Dark + −" at bounding box center [1018, 349] width 1050 height 648
drag, startPoint x: 912, startPoint y: 367, endPoint x: 1145, endPoint y: 513, distance: 275.0
click at [1147, 513] on div "Basic Grayscale Streets Dark + −" at bounding box center [1018, 349] width 1050 height 648
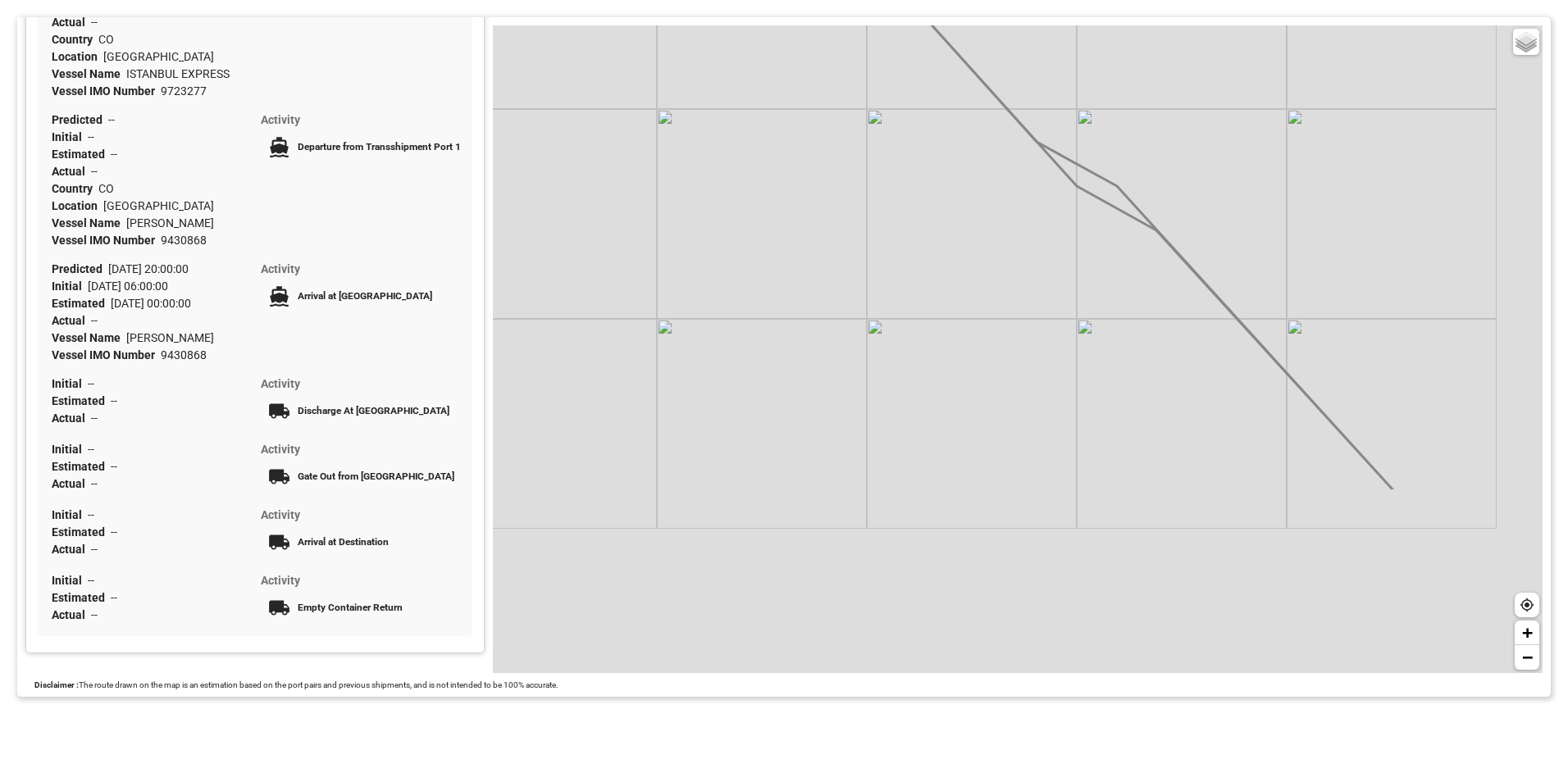
drag, startPoint x: 1178, startPoint y: 505, endPoint x: 1058, endPoint y: 87, distance: 434.9
click at [1058, 87] on div "Basic Grayscale Streets Dark + −" at bounding box center [1018, 349] width 1050 height 648
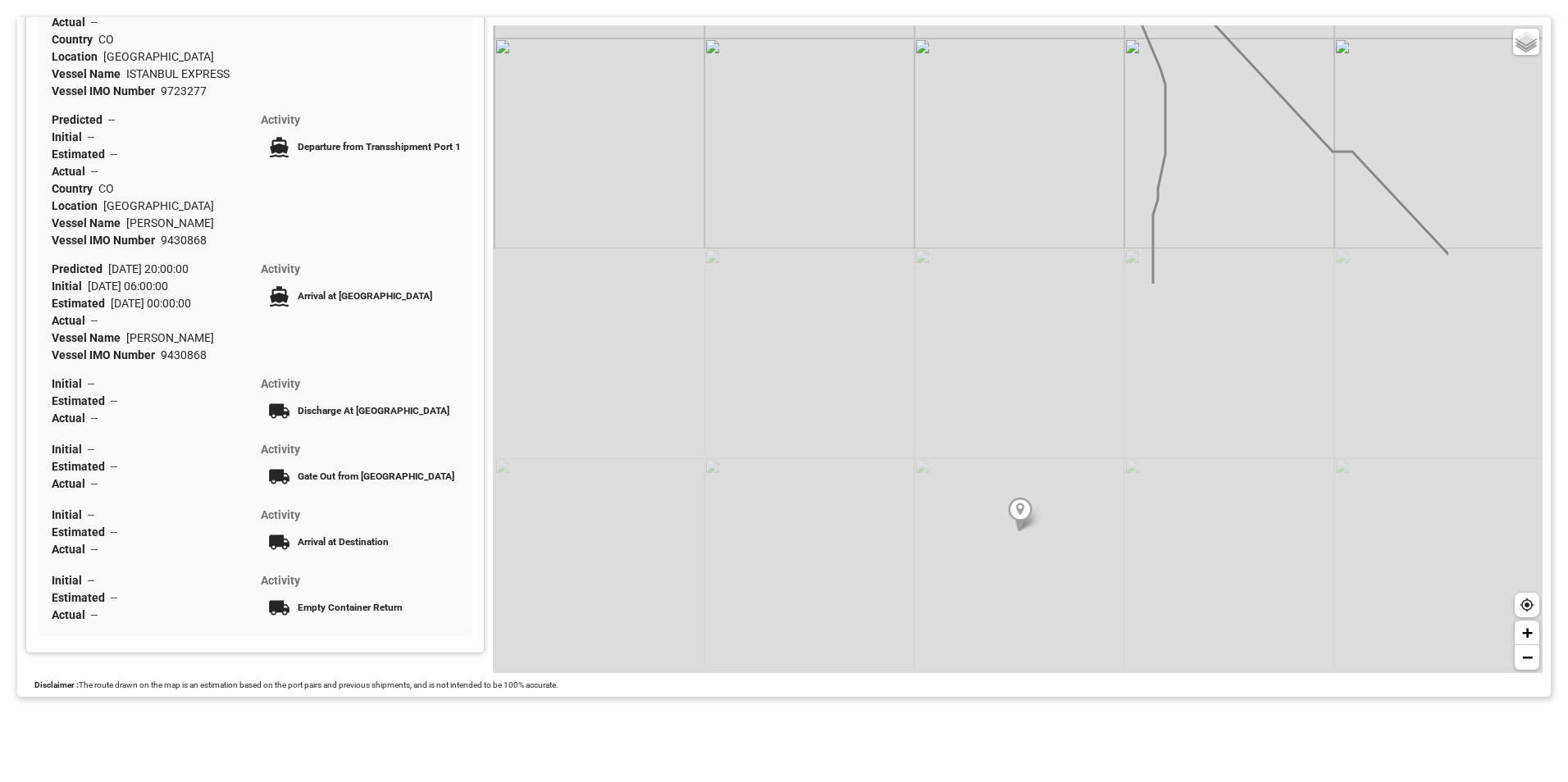
drag, startPoint x: 1267, startPoint y: 503, endPoint x: 1068, endPoint y: 54, distance: 491.1
click at [1068, 54] on div "Basic Grayscale Streets Dark + −" at bounding box center [1018, 349] width 1050 height 648
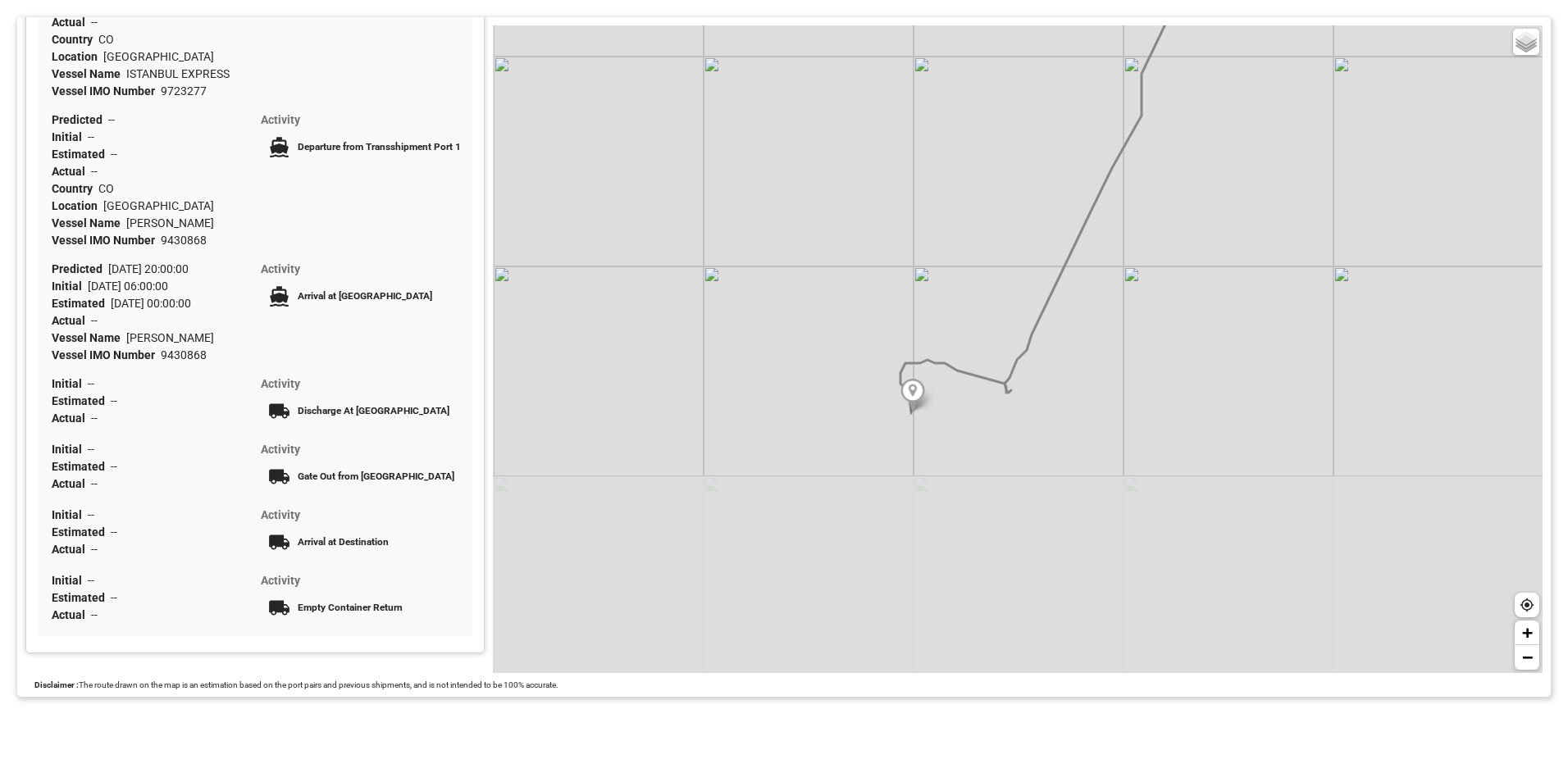
drag, startPoint x: 1068, startPoint y: 533, endPoint x: 1077, endPoint y: 292, distance: 241.2
click at [1077, 292] on div "Basic Grayscale Streets Dark + −" at bounding box center [1018, 349] width 1050 height 648
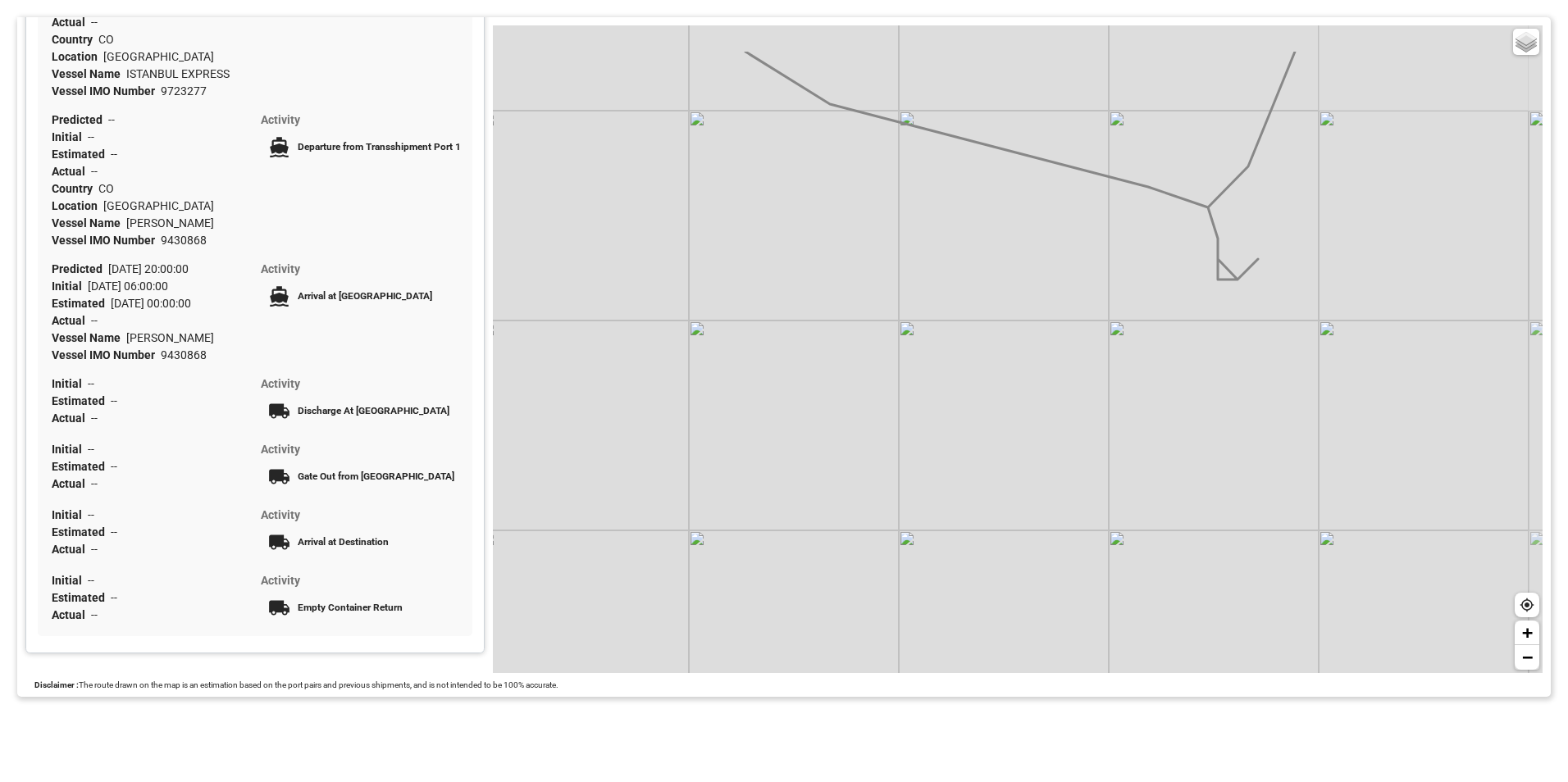
drag, startPoint x: 1395, startPoint y: 247, endPoint x: 1128, endPoint y: 338, distance: 282.1
click at [1128, 338] on div "Basic Grayscale Streets Dark + −" at bounding box center [1018, 349] width 1050 height 648
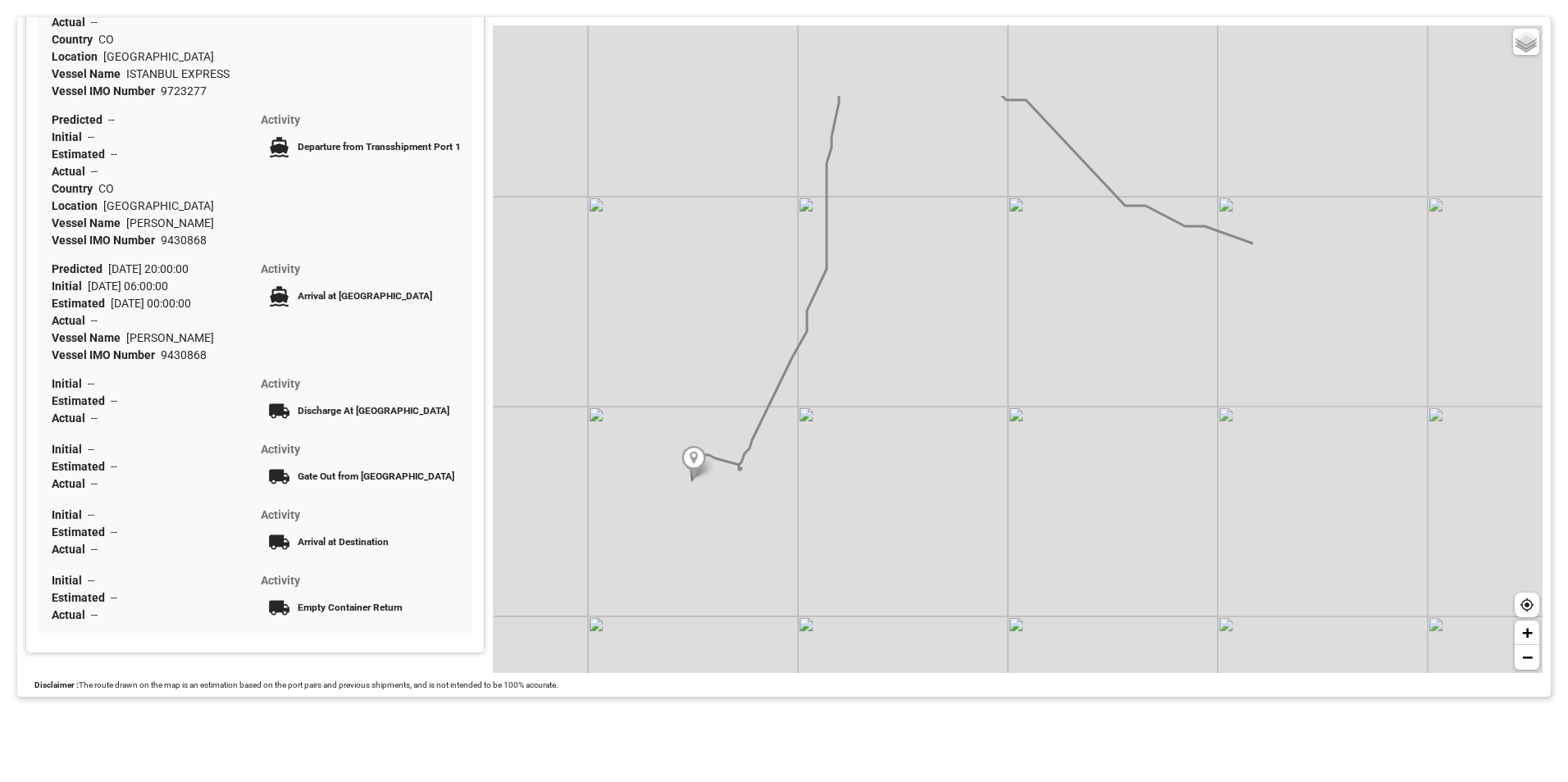
drag, startPoint x: 1220, startPoint y: 304, endPoint x: 826, endPoint y: 439, distance: 416.5
click at [826, 439] on div "Basic Grayscale Streets Dark + −" at bounding box center [1018, 349] width 1050 height 648
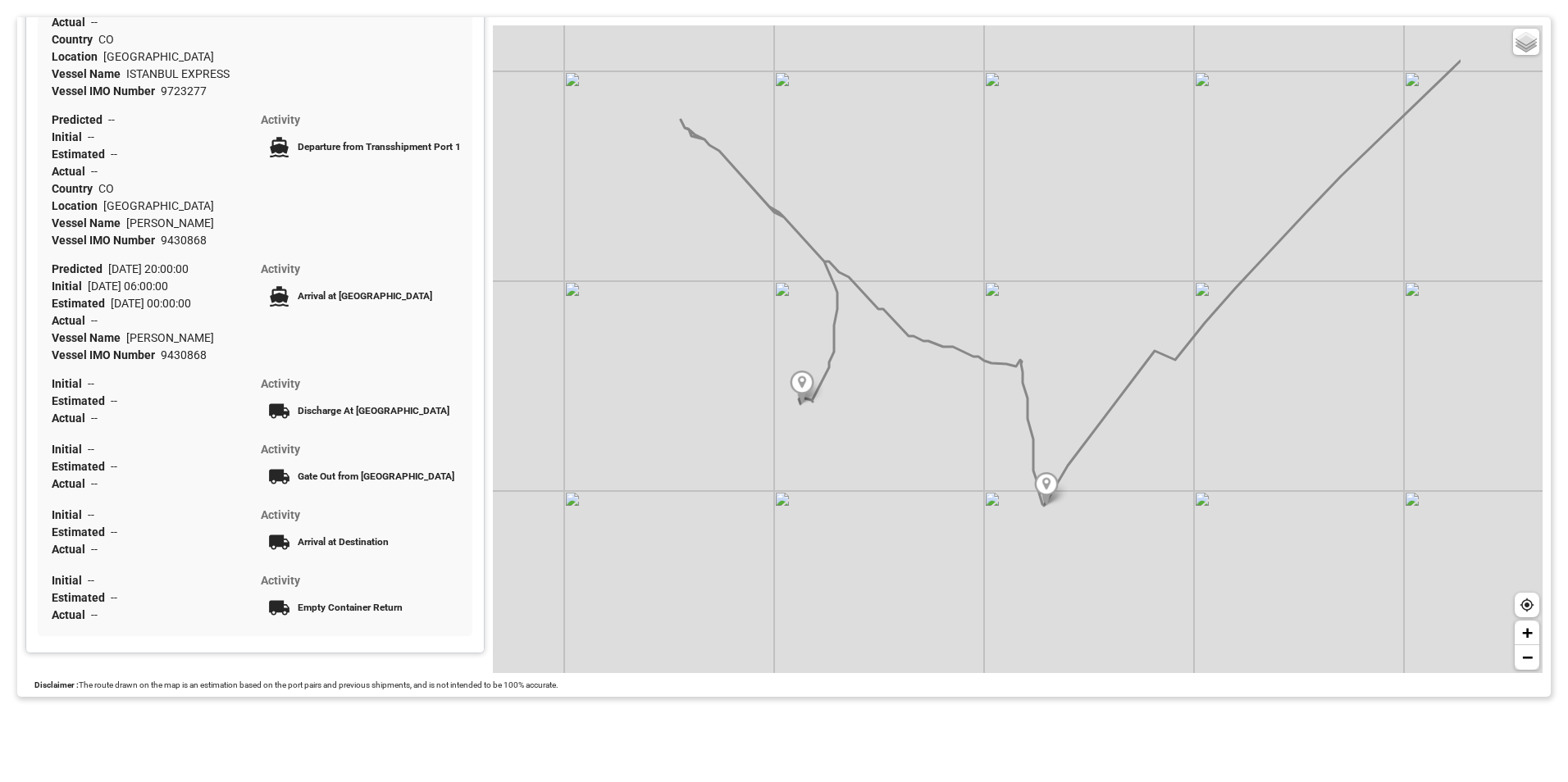
drag, startPoint x: 1170, startPoint y: 407, endPoint x: 983, endPoint y: 440, distance: 189.9
click at [983, 440] on div "Basic Grayscale Streets Dark + −" at bounding box center [1018, 349] width 1050 height 648
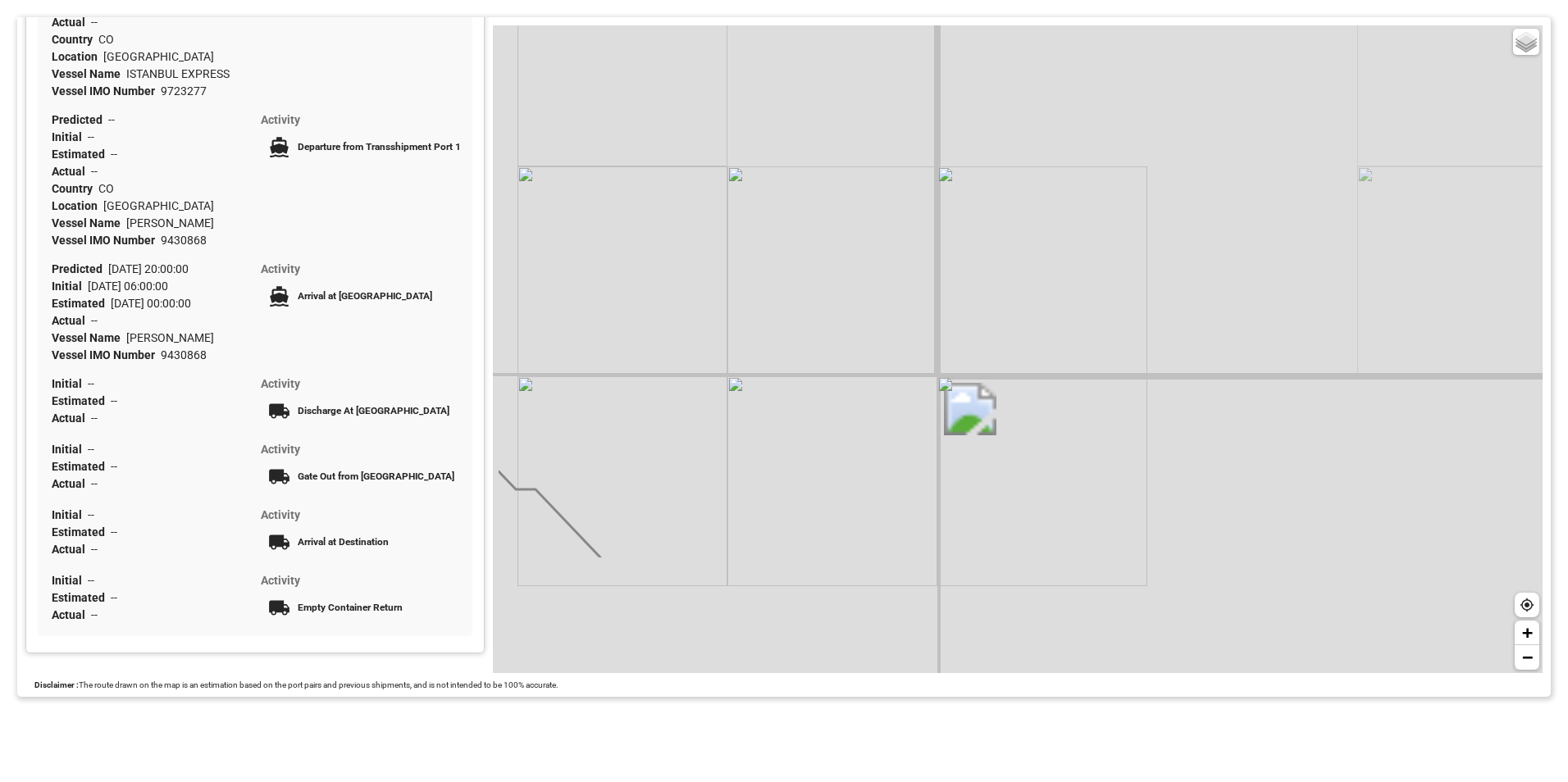
drag, startPoint x: 1100, startPoint y: 331, endPoint x: 1282, endPoint y: -53, distance: 424.9
click at [1282, 0] on html "Tracking Map CMACGM CMDU Origin Country Netherlands Destination Country Guatema…" at bounding box center [784, 391] width 1568 height 782
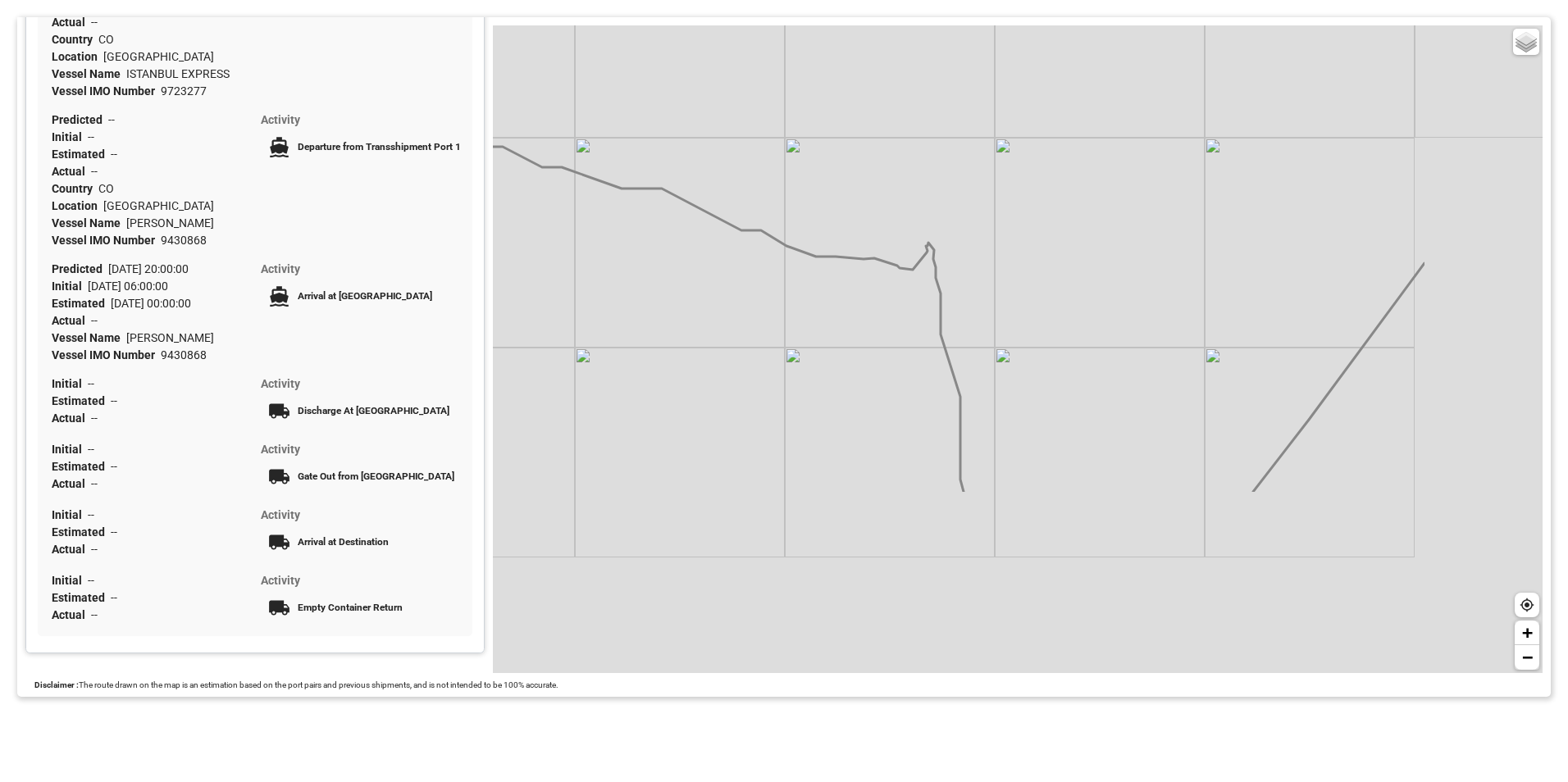
drag, startPoint x: 1069, startPoint y: 357, endPoint x: 848, endPoint y: 105, distance: 335.2
click at [848, 105] on div "Basic Grayscale Streets Dark + −" at bounding box center [1018, 349] width 1050 height 648
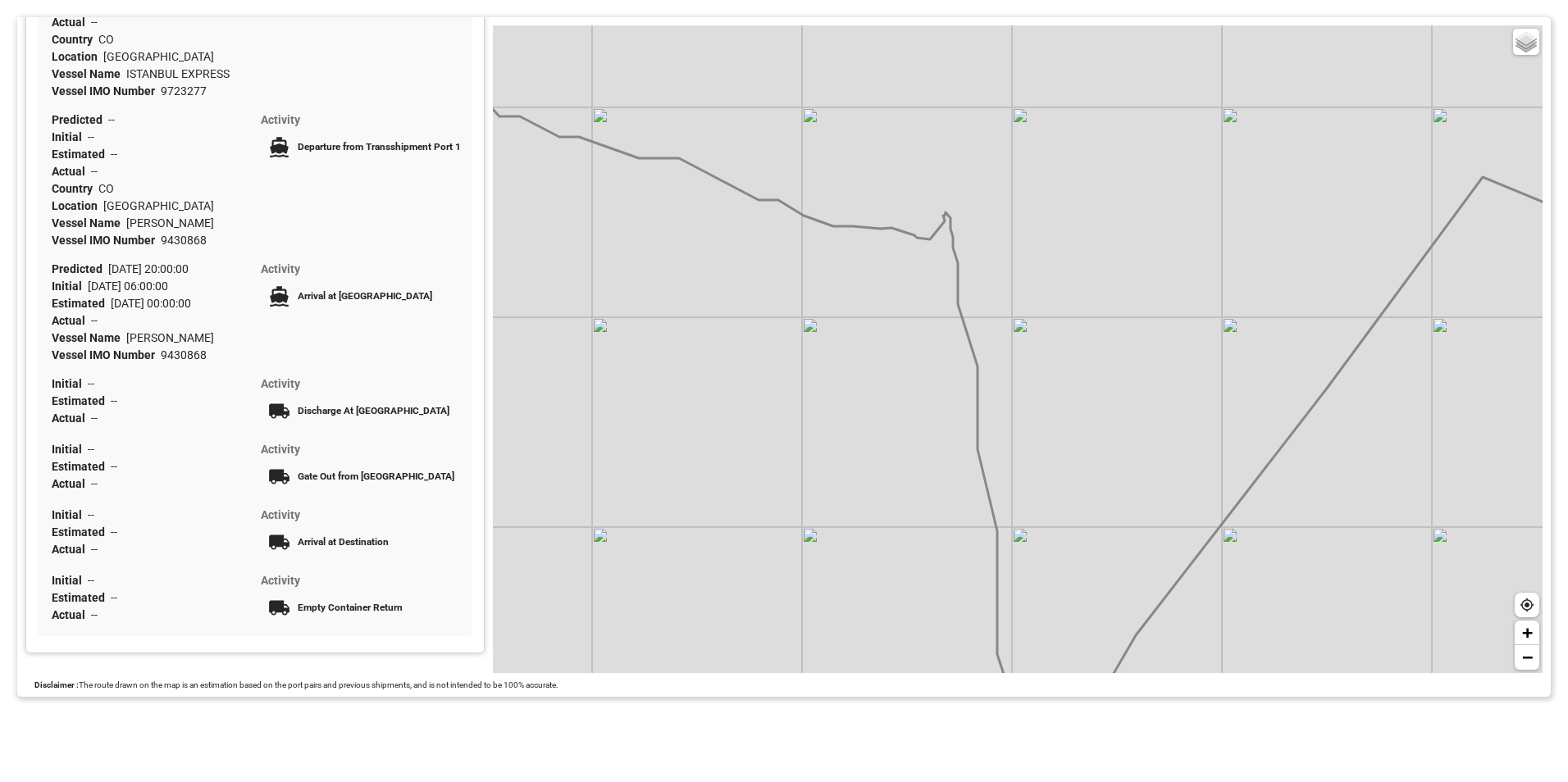
drag, startPoint x: 930, startPoint y: 456, endPoint x: 1542, endPoint y: 557, distance: 620.3
click at [1547, 557] on div "Basic Grayscale Streets Dark + −" at bounding box center [1022, 345] width 1058 height 656
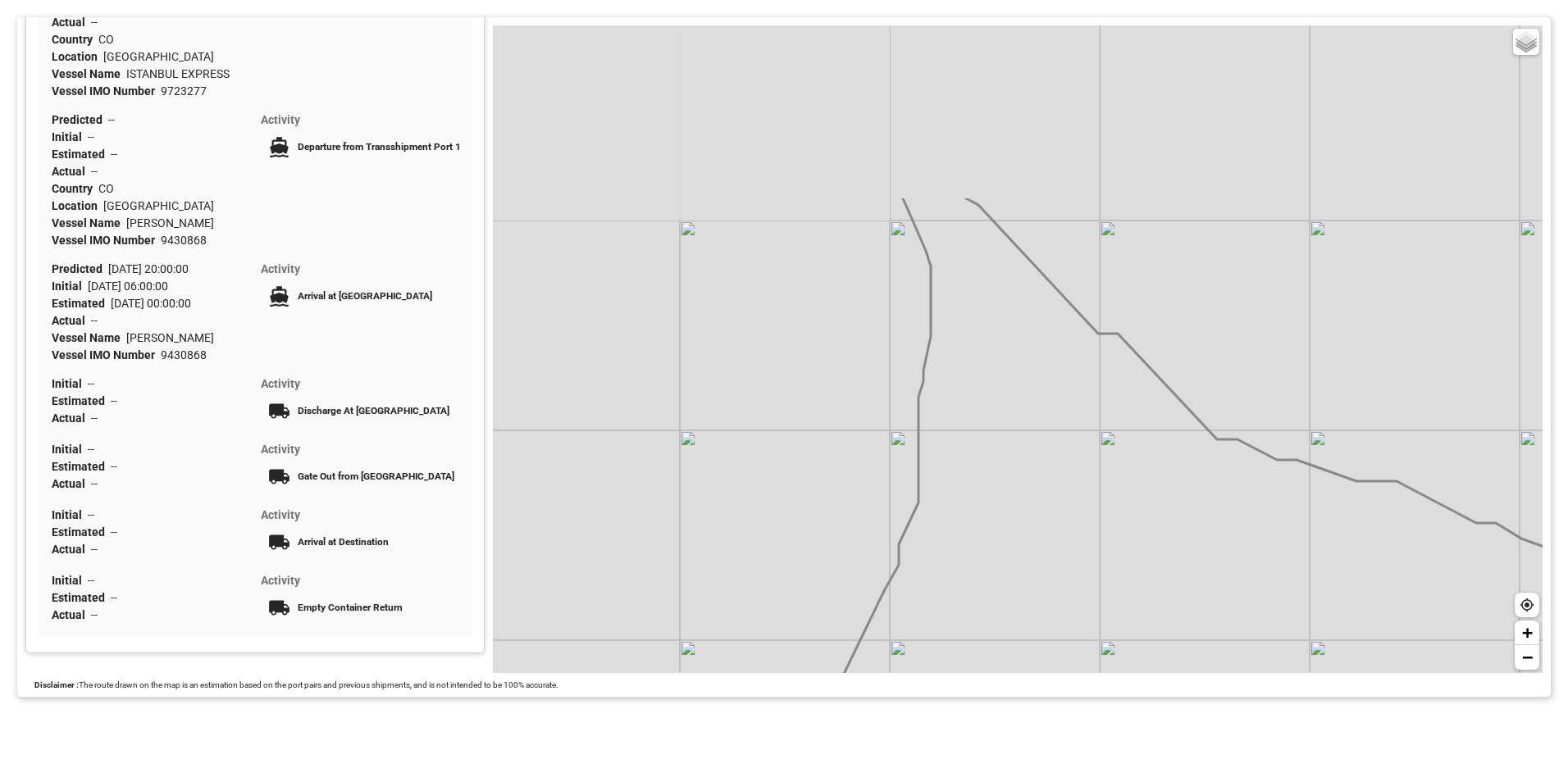
drag, startPoint x: 1167, startPoint y: 302, endPoint x: 1168, endPoint y: 460, distance: 158.0
click at [1323, 568] on div "Basic Grayscale Streets Dark + −" at bounding box center [1018, 349] width 1050 height 648
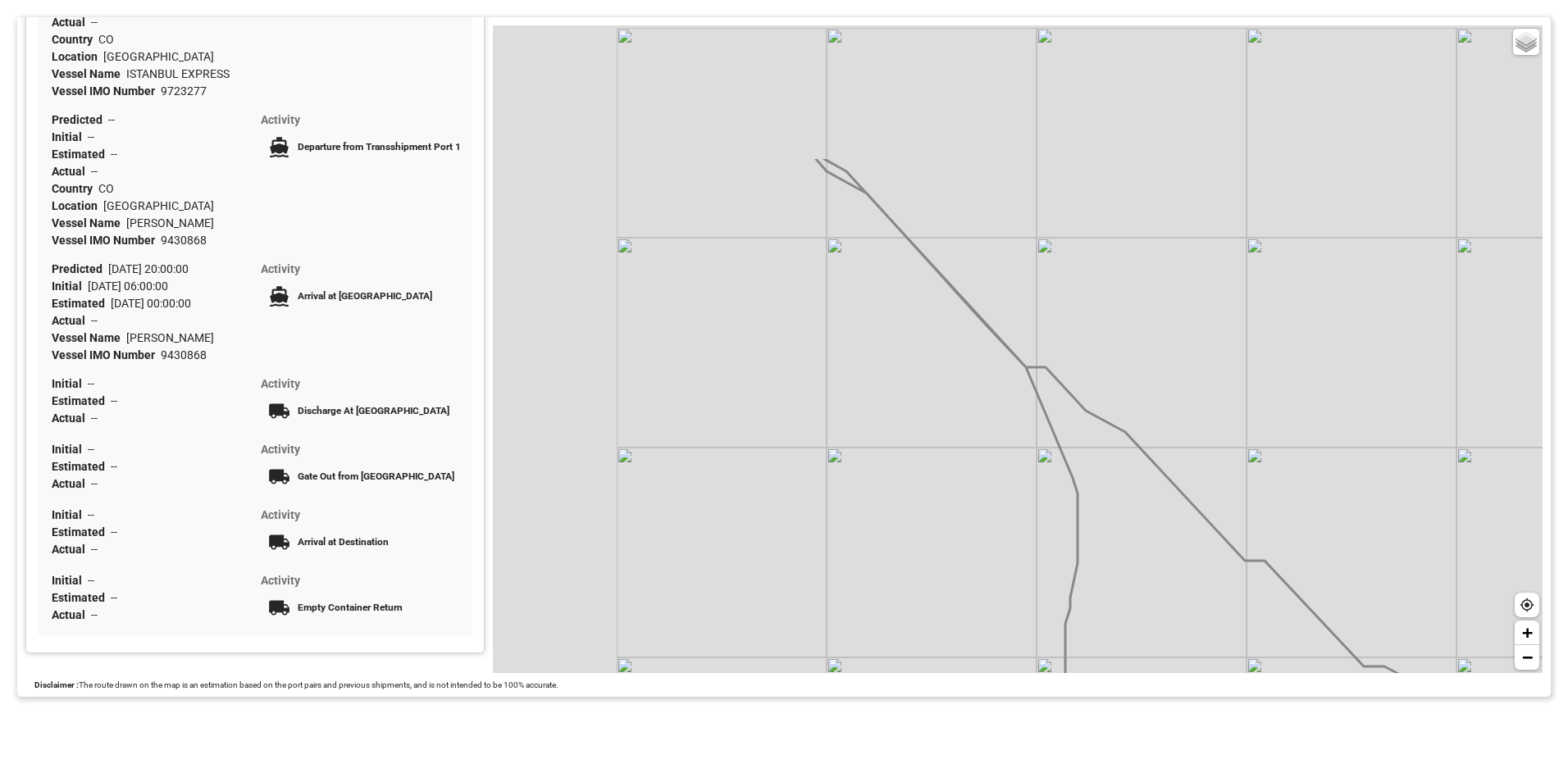
drag, startPoint x: 1020, startPoint y: 337, endPoint x: 1226, endPoint y: 646, distance: 371.4
click at [1226, 646] on div "Basic Grayscale Streets Dark + −" at bounding box center [1018, 349] width 1050 height 648
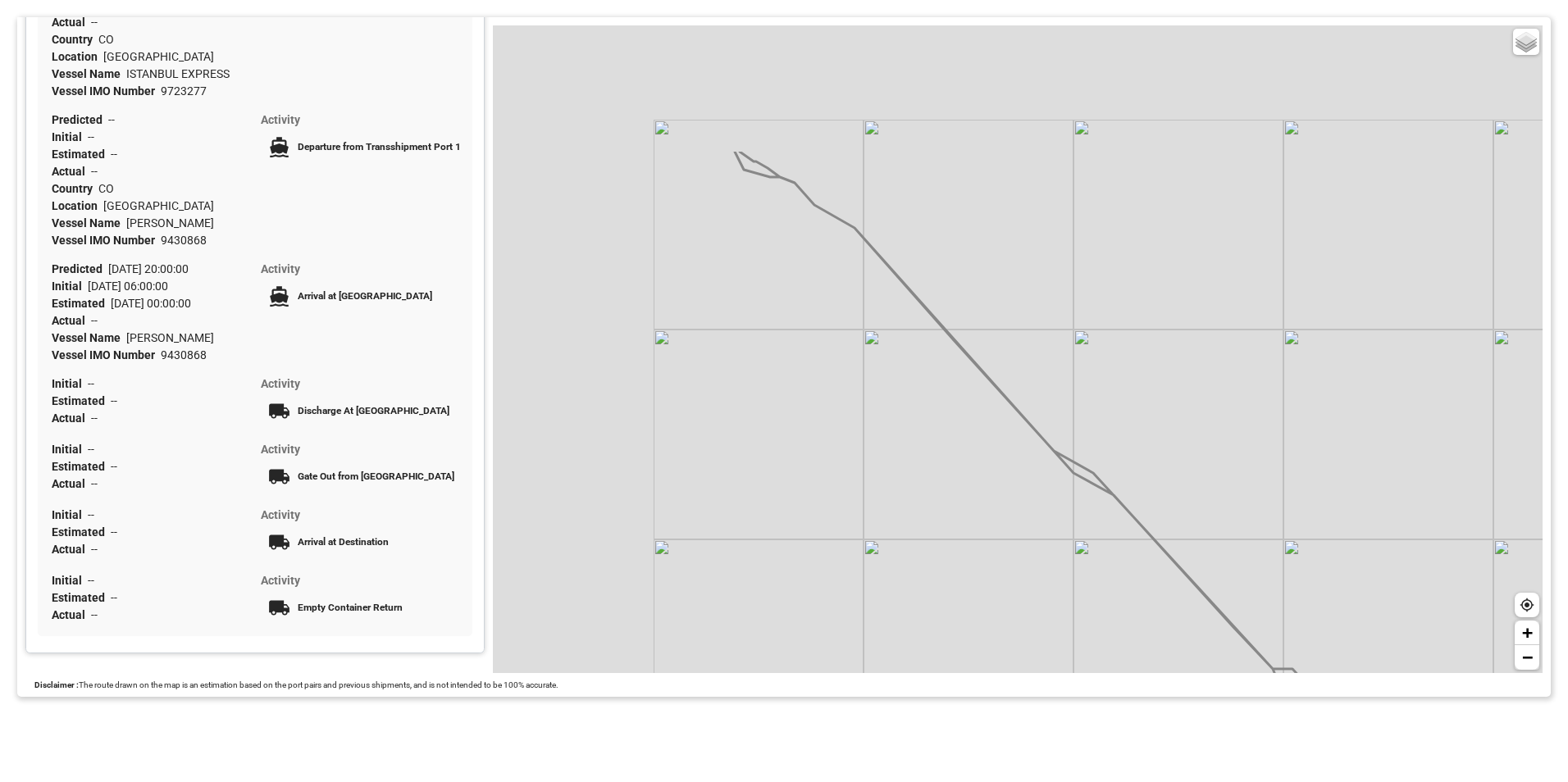
drag, startPoint x: 985, startPoint y: 438, endPoint x: 1165, endPoint y: 629, distance: 262.5
click at [1165, 629] on div "Basic Grayscale Streets Dark + −" at bounding box center [1018, 349] width 1050 height 648
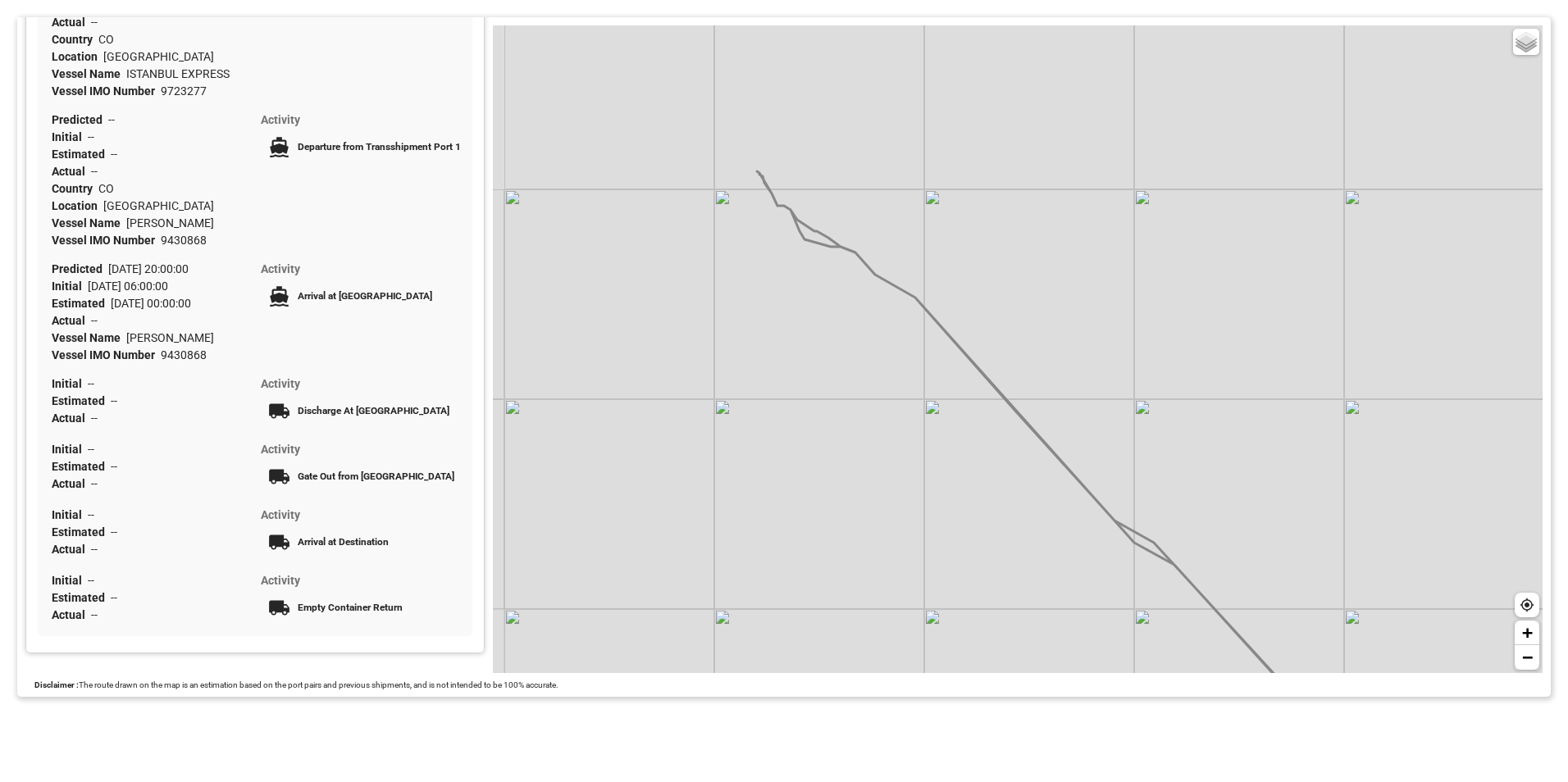
drag, startPoint x: 952, startPoint y: 434, endPoint x: 1010, endPoint y: 502, distance: 89.4
click at [1010, 502] on div "Basic Grayscale Streets Dark + −" at bounding box center [1018, 349] width 1050 height 648
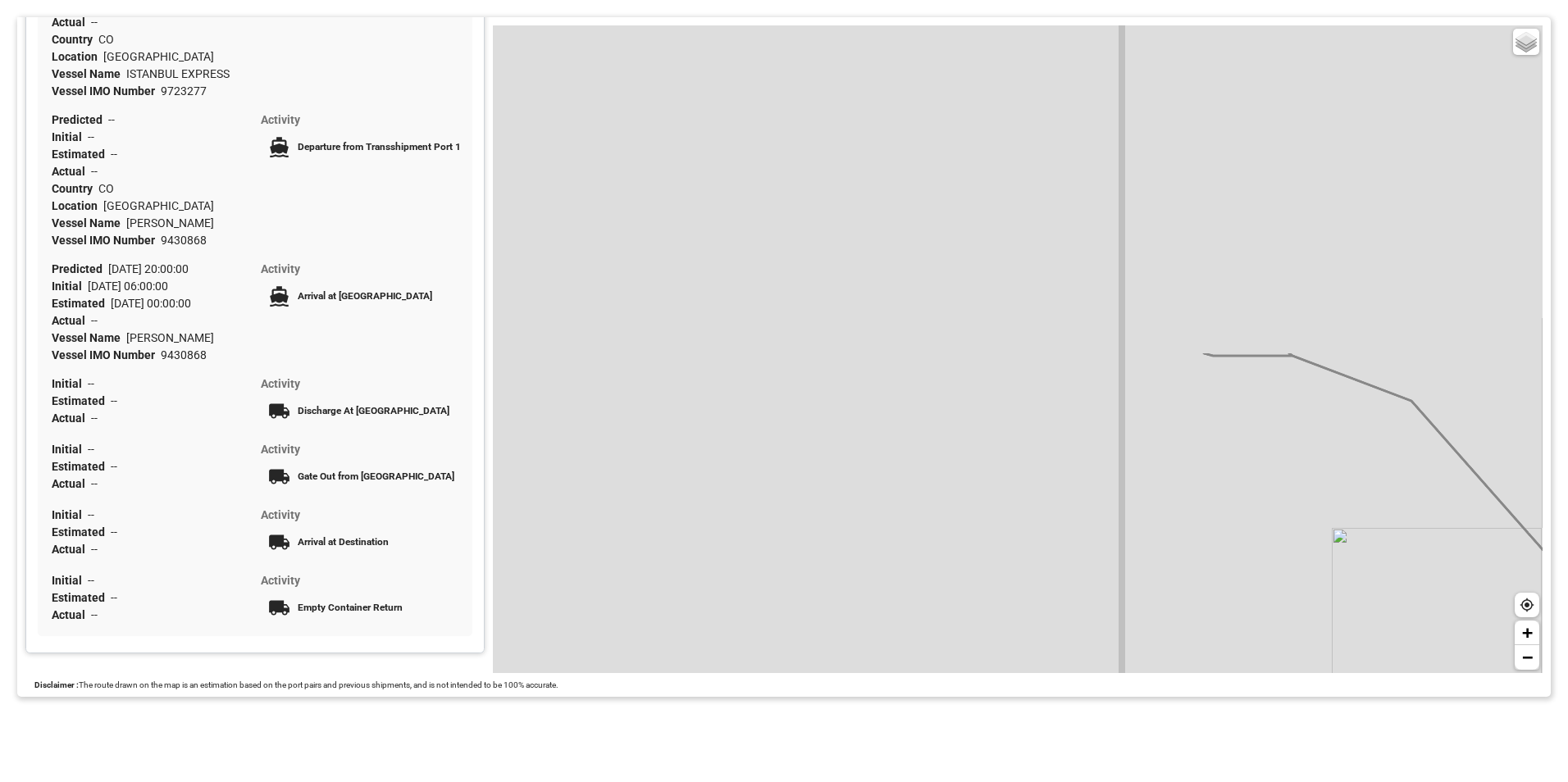
drag, startPoint x: 763, startPoint y: 218, endPoint x: 835, endPoint y: 595, distance: 383.8
click at [833, 608] on div "Basic Grayscale Streets Dark + −" at bounding box center [1018, 349] width 1050 height 648
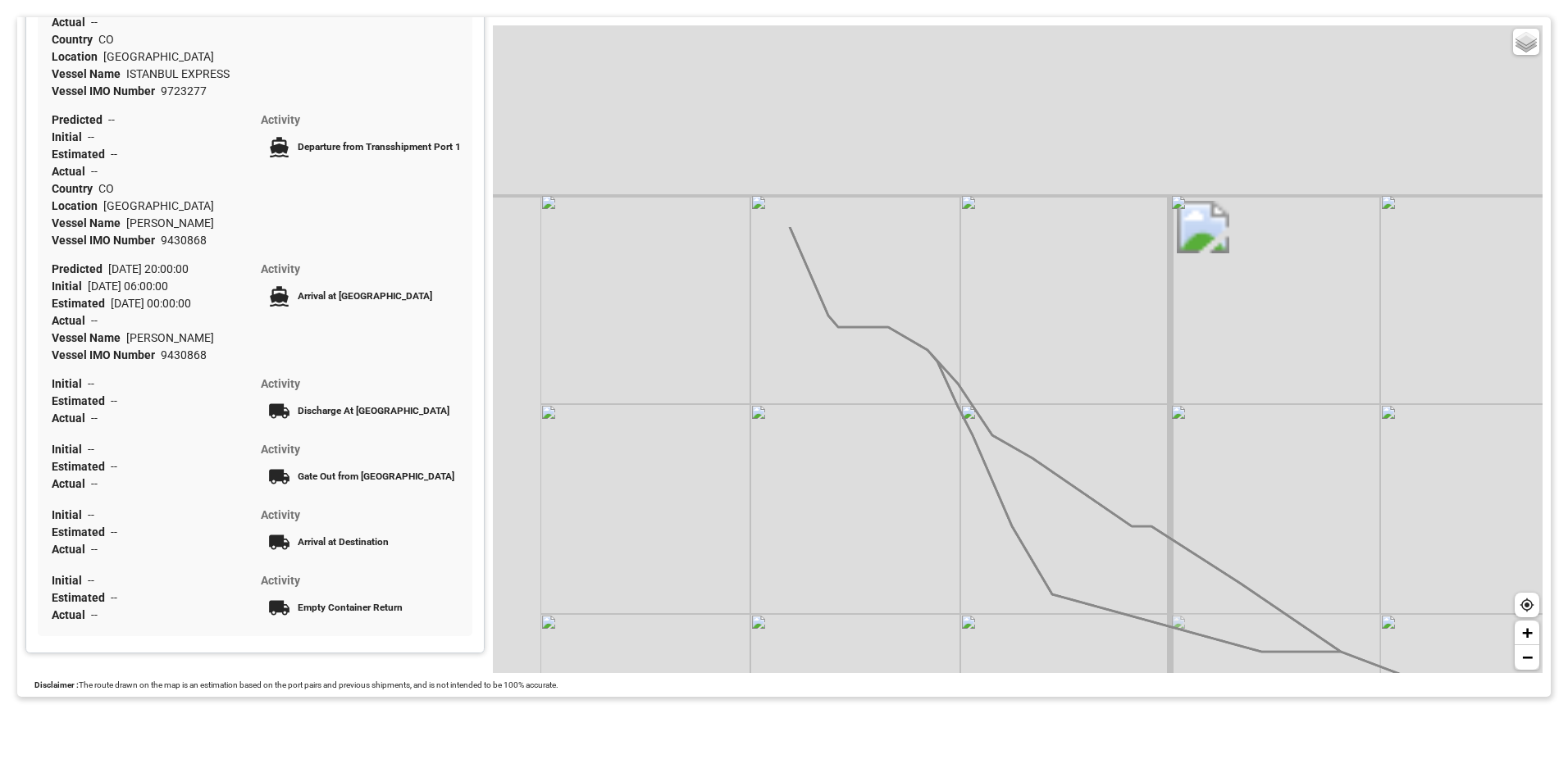
drag, startPoint x: 802, startPoint y: 198, endPoint x: 854, endPoint y: 472, distance: 278.9
click at [854, 472] on div "Basic Grayscale Streets Dark + −" at bounding box center [1018, 349] width 1050 height 648
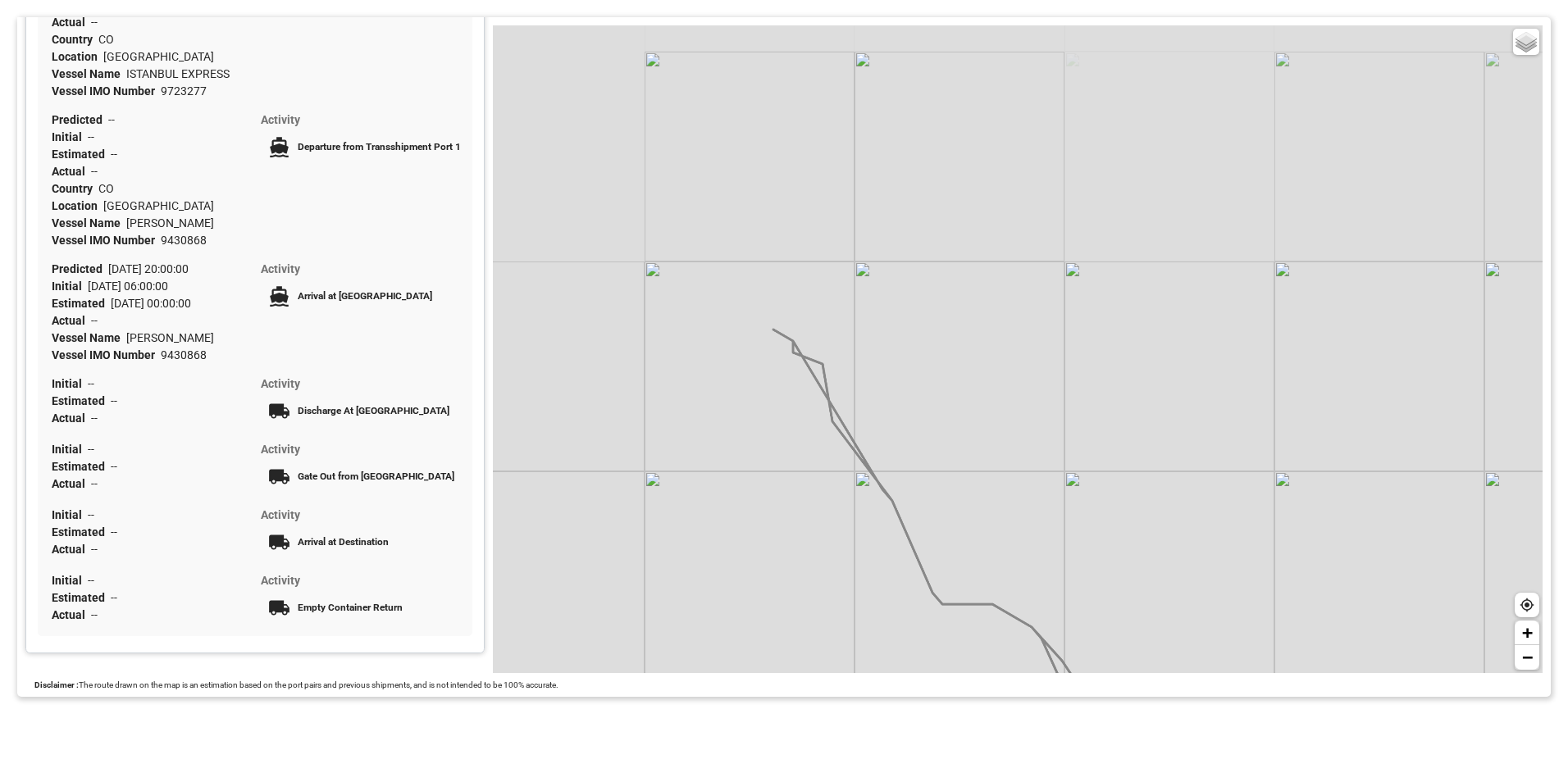
drag, startPoint x: 706, startPoint y: 172, endPoint x: 781, endPoint y: 378, distance: 219.2
click at [810, 441] on div "Basic Grayscale Streets Dark + −" at bounding box center [1018, 349] width 1050 height 648
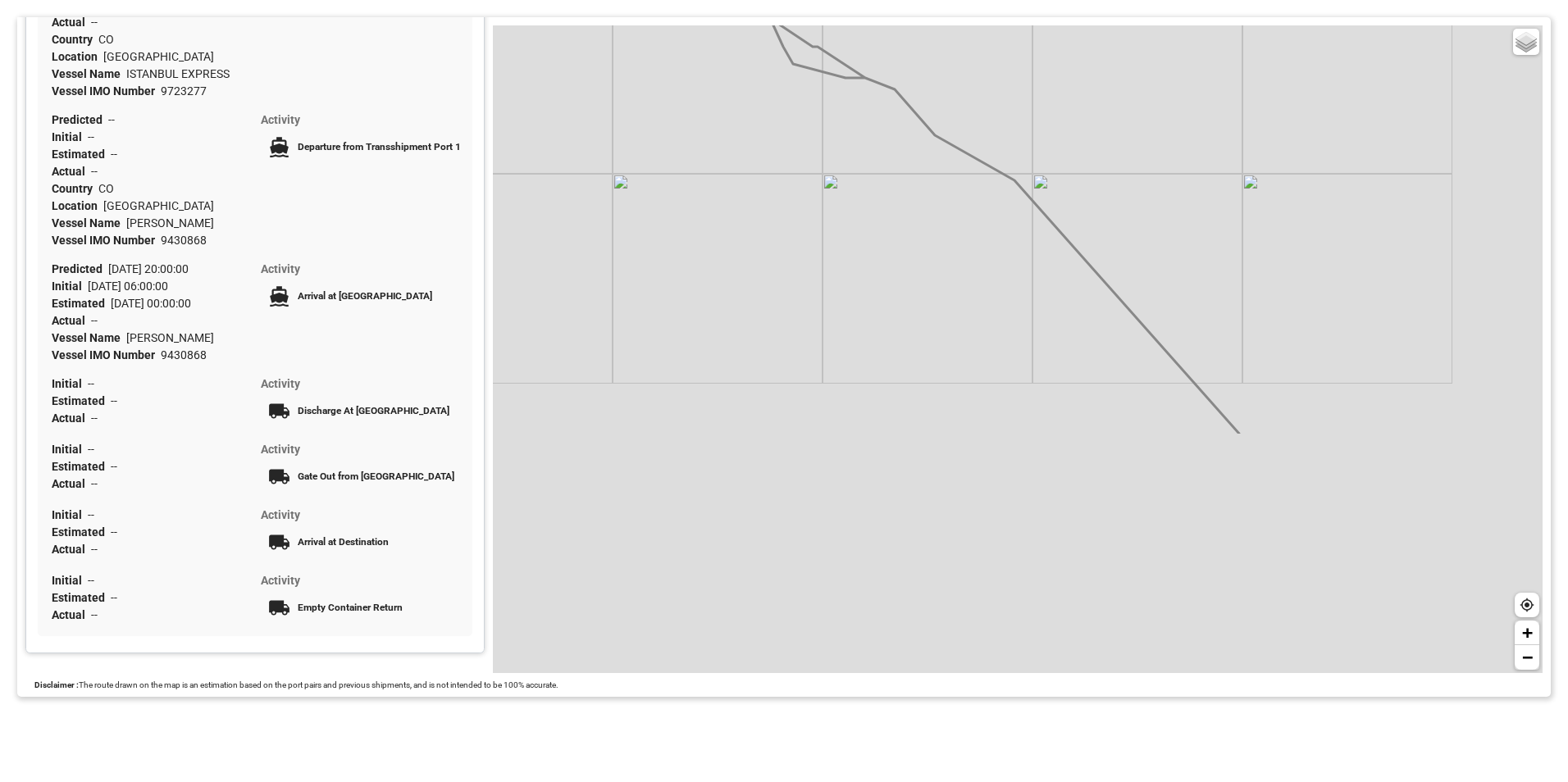
drag, startPoint x: 1102, startPoint y: 432, endPoint x: 830, endPoint y: 101, distance: 428.4
click at [830, 101] on div "Basic Grayscale Streets Dark + −" at bounding box center [1018, 349] width 1050 height 648
drag, startPoint x: 1135, startPoint y: 332, endPoint x: 976, endPoint y: 243, distance: 182.2
click at [976, 243] on div "Basic Grayscale Streets Dark + −" at bounding box center [1018, 349] width 1050 height 648
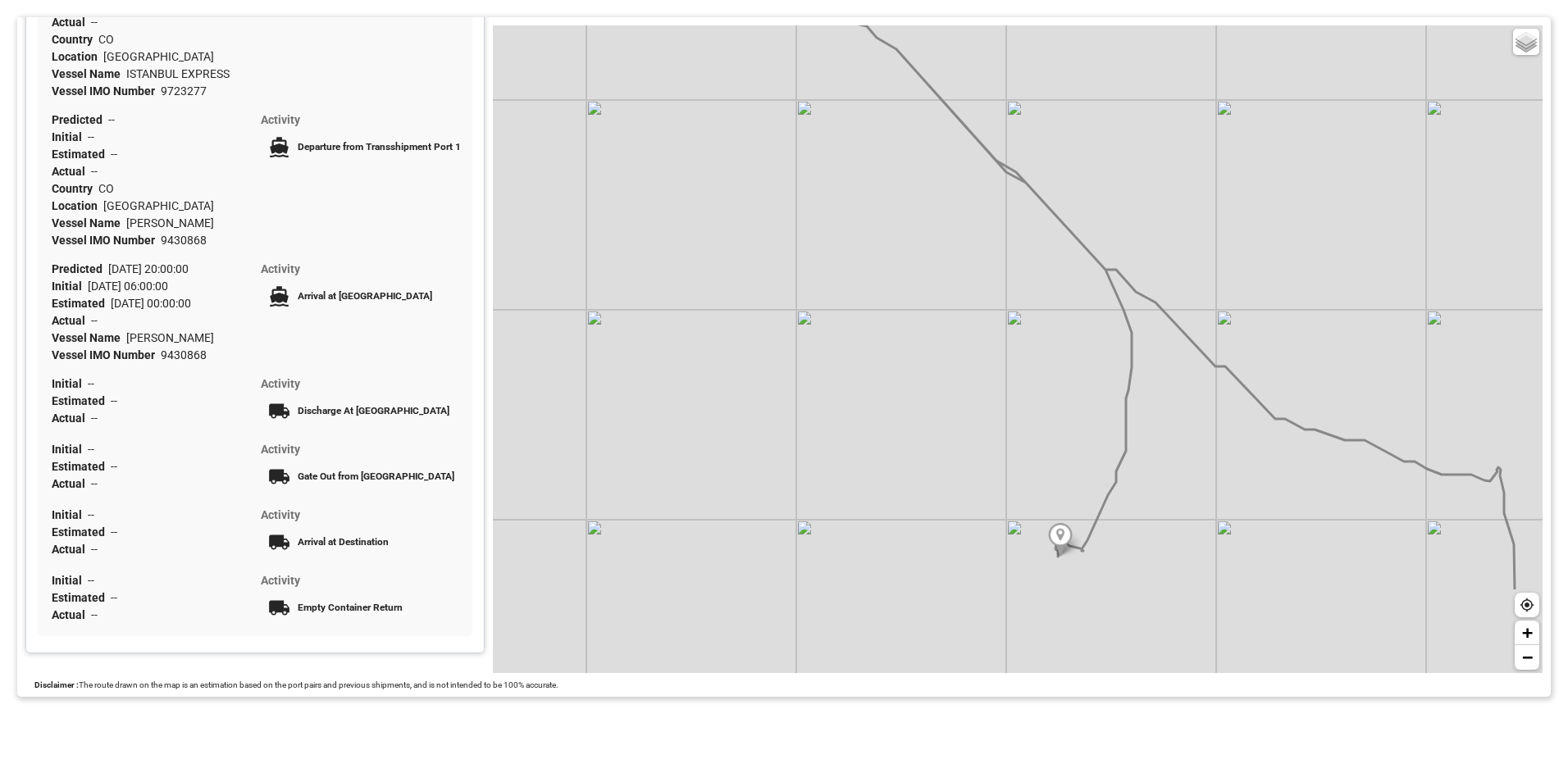
drag, startPoint x: 1014, startPoint y: 362, endPoint x: 980, endPoint y: 228, distance: 138.2
click at [980, 228] on div "Basic Grayscale Streets Dark + −" at bounding box center [1018, 349] width 1050 height 648
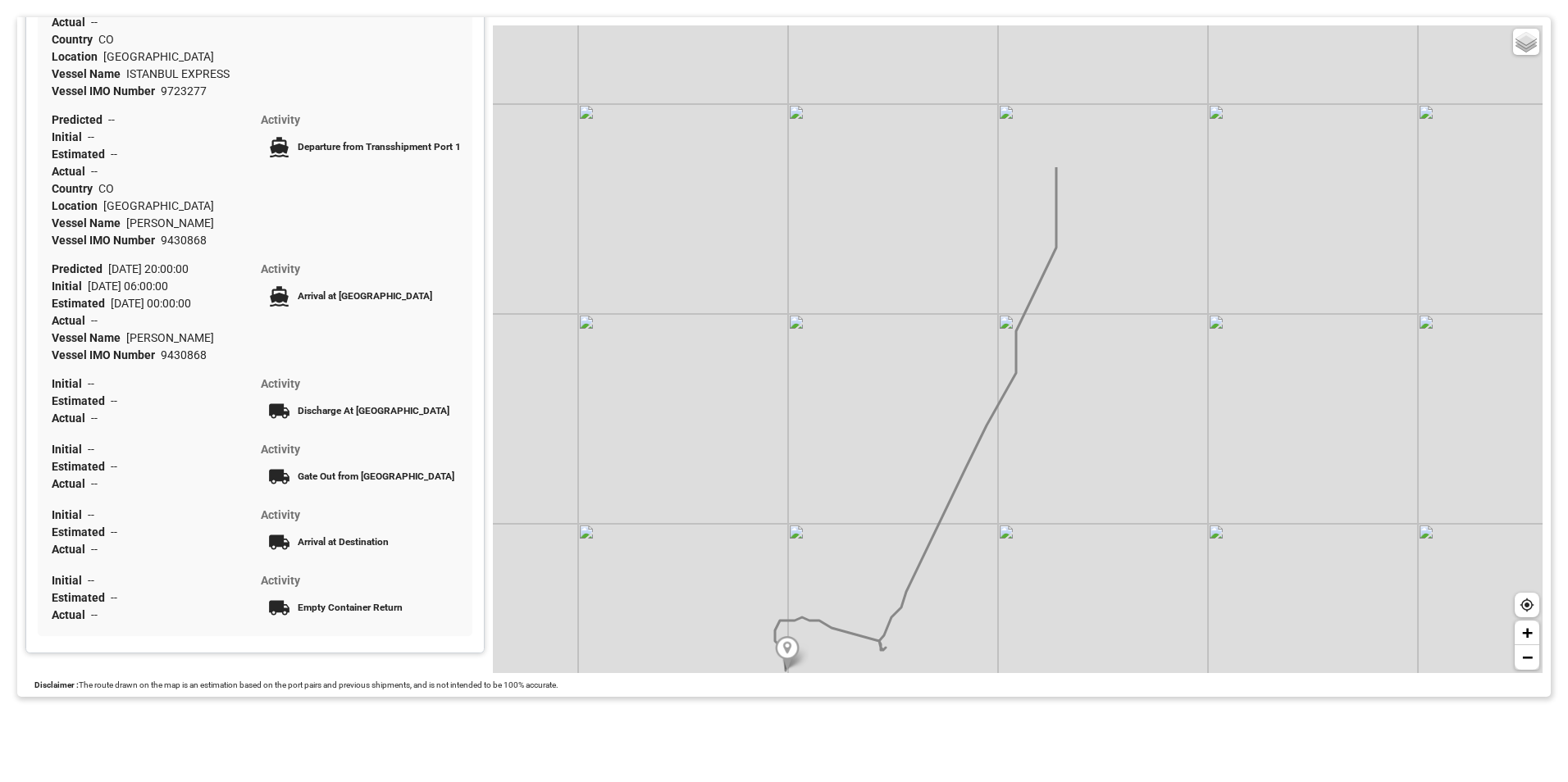
drag, startPoint x: 1163, startPoint y: 383, endPoint x: 1029, endPoint y: 589, distance: 245.7
click at [1029, 589] on div "Basic Grayscale Streets Dark + −" at bounding box center [1018, 349] width 1050 height 648
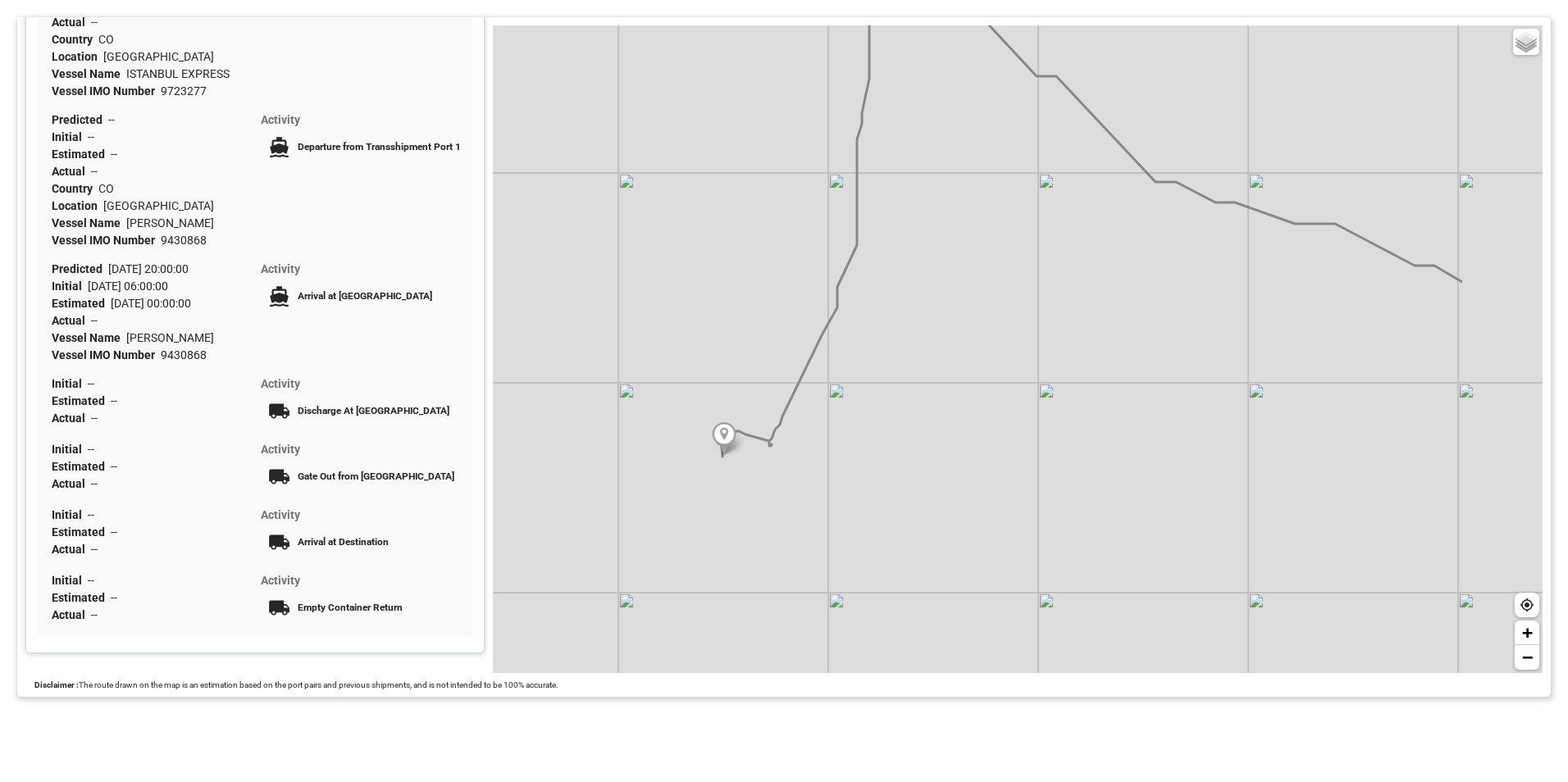
drag, startPoint x: 1111, startPoint y: 512, endPoint x: 926, endPoint y: 346, distance: 248.6
click at [926, 346] on div "Basic Grayscale Streets Dark + −" at bounding box center [1018, 349] width 1050 height 648
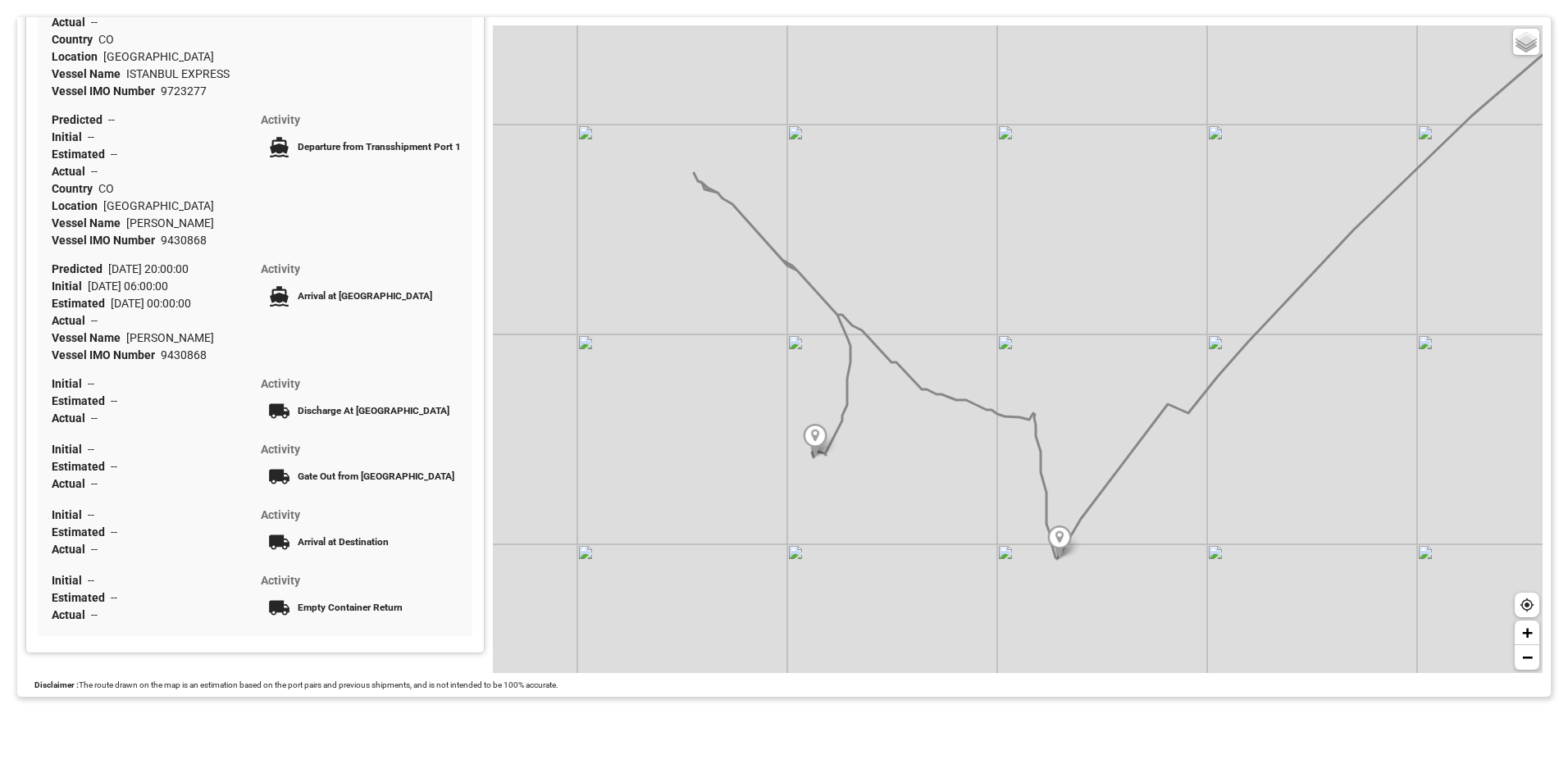
drag, startPoint x: 924, startPoint y: 382, endPoint x: 880, endPoint y: 458, distance: 87.8
click at [880, 458] on div "Basic Grayscale Streets Dark + −" at bounding box center [1018, 349] width 1050 height 648
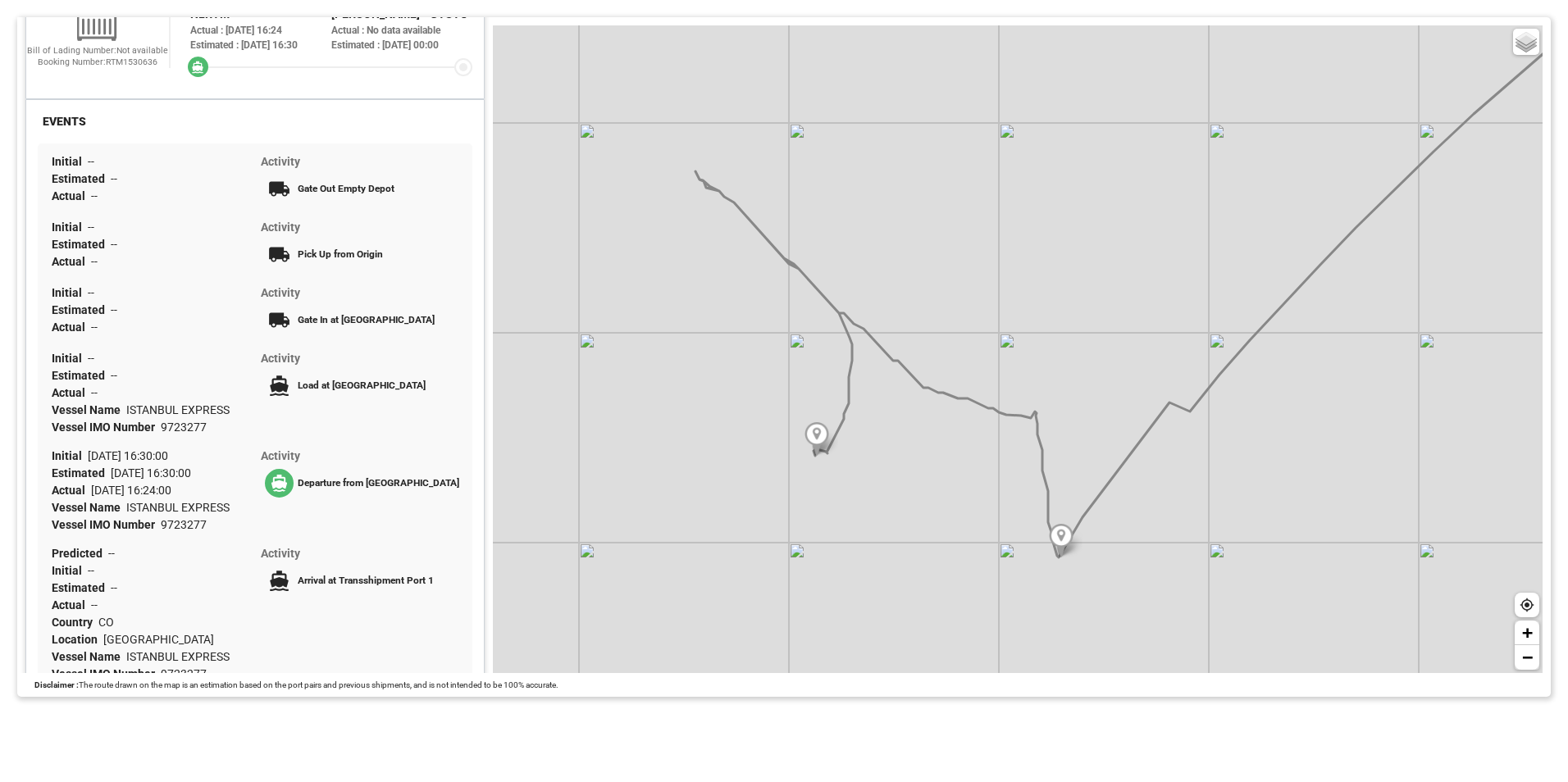
scroll to position [410, 0]
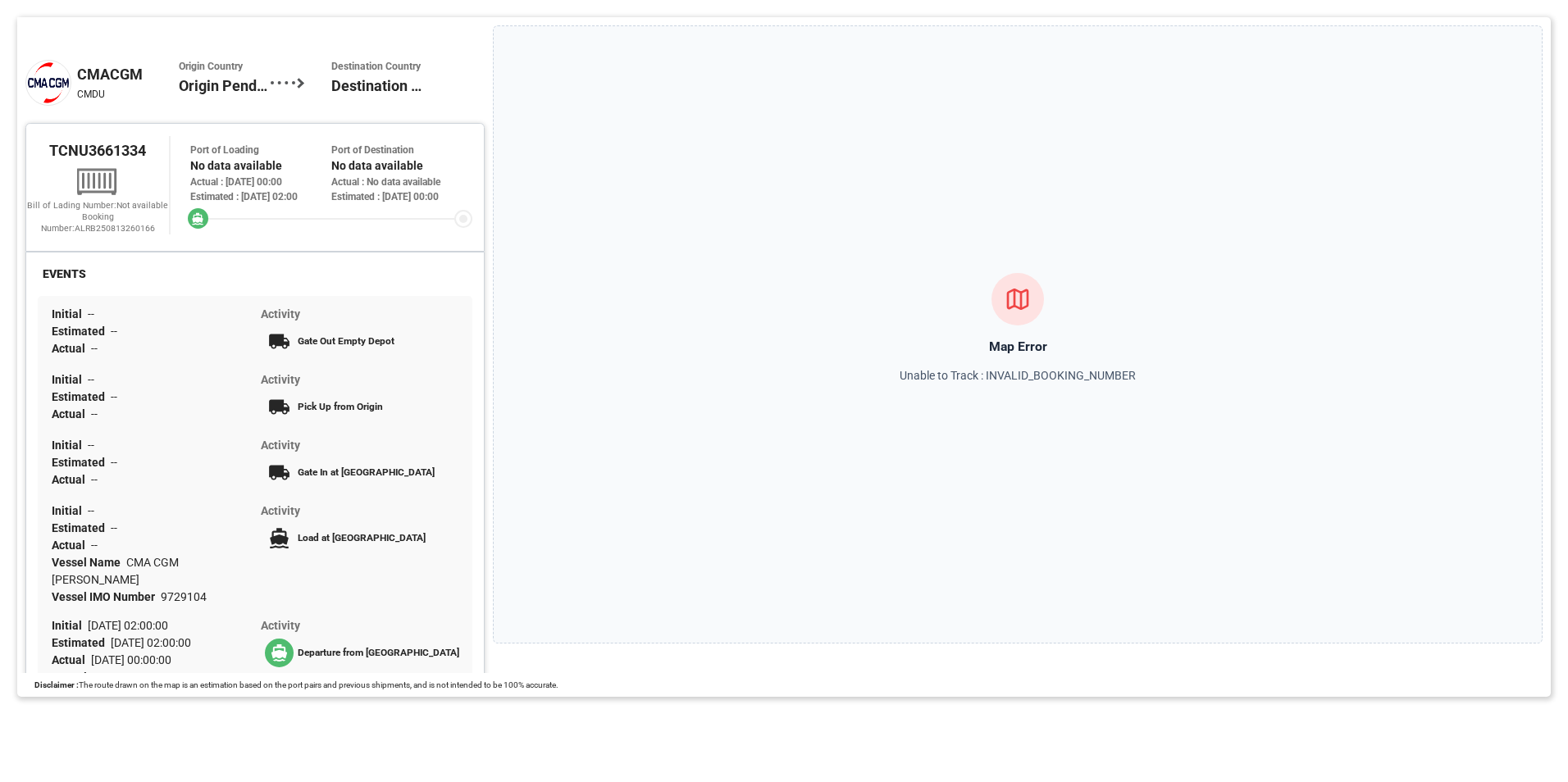
click at [1018, 332] on div "Map Error Unable to Track : INVALID_BOOKING_NUMBER" at bounding box center [1018, 334] width 1050 height 618
click at [1006, 373] on p "Unable to Track : INVALID_BOOKING_NUMBER" at bounding box center [1018, 375] width 236 height 17
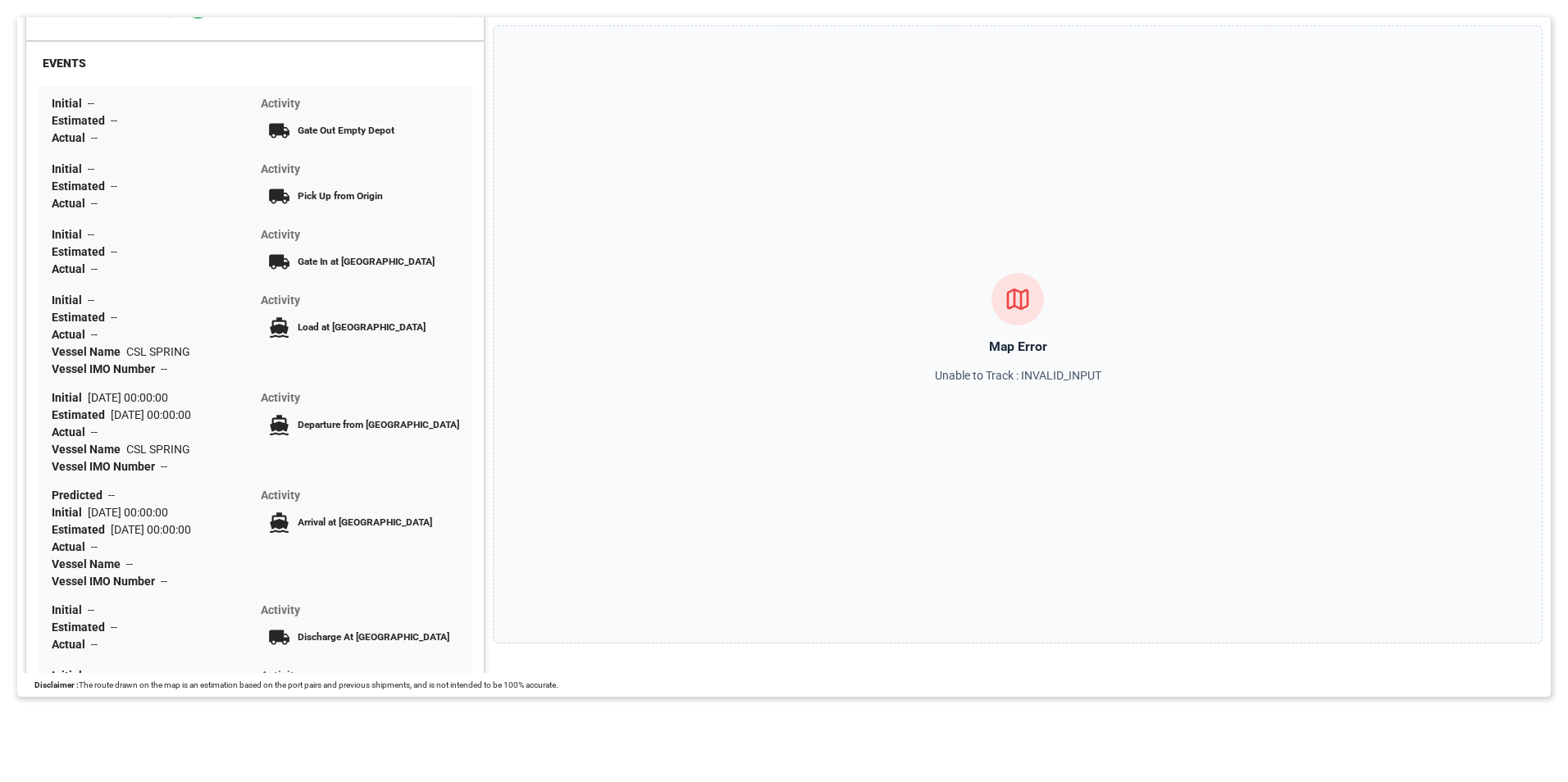
scroll to position [210, 0]
